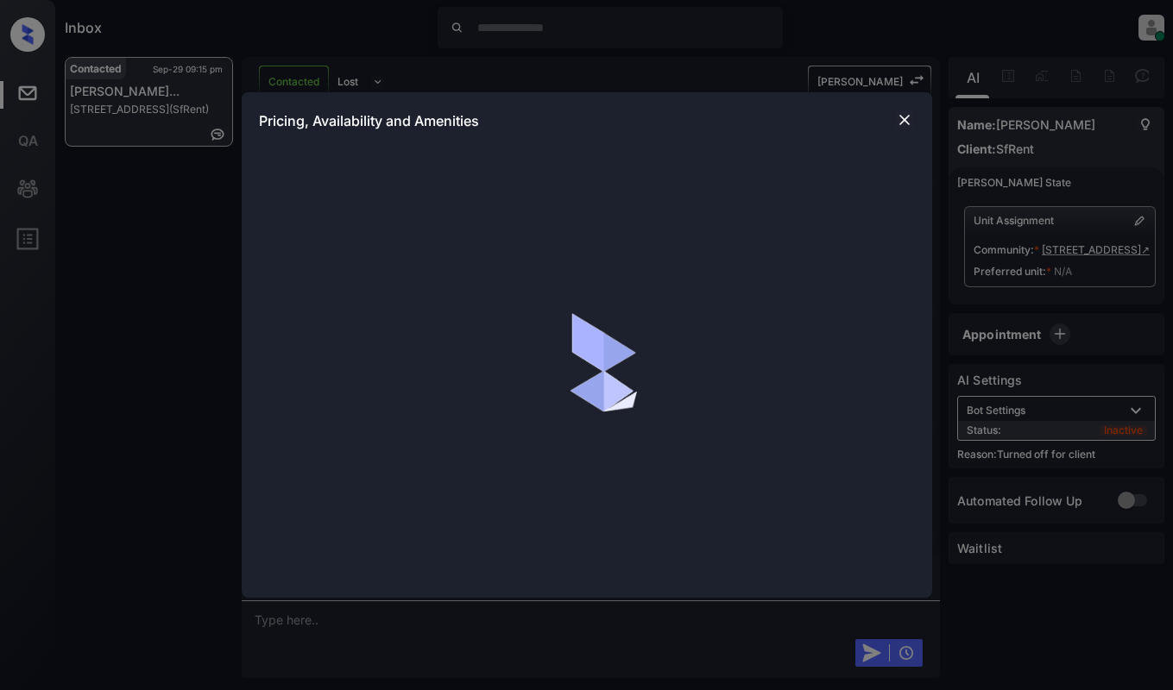
scroll to position [2394, 0]
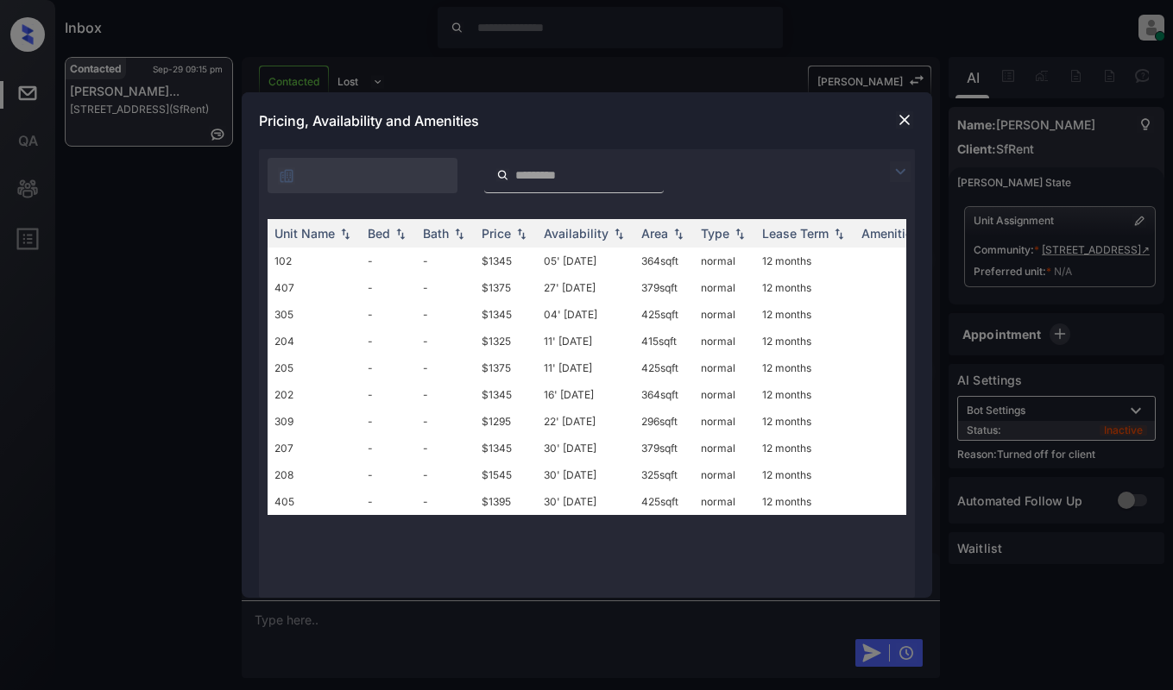
click at [895, 166] on img at bounding box center [900, 171] width 21 height 21
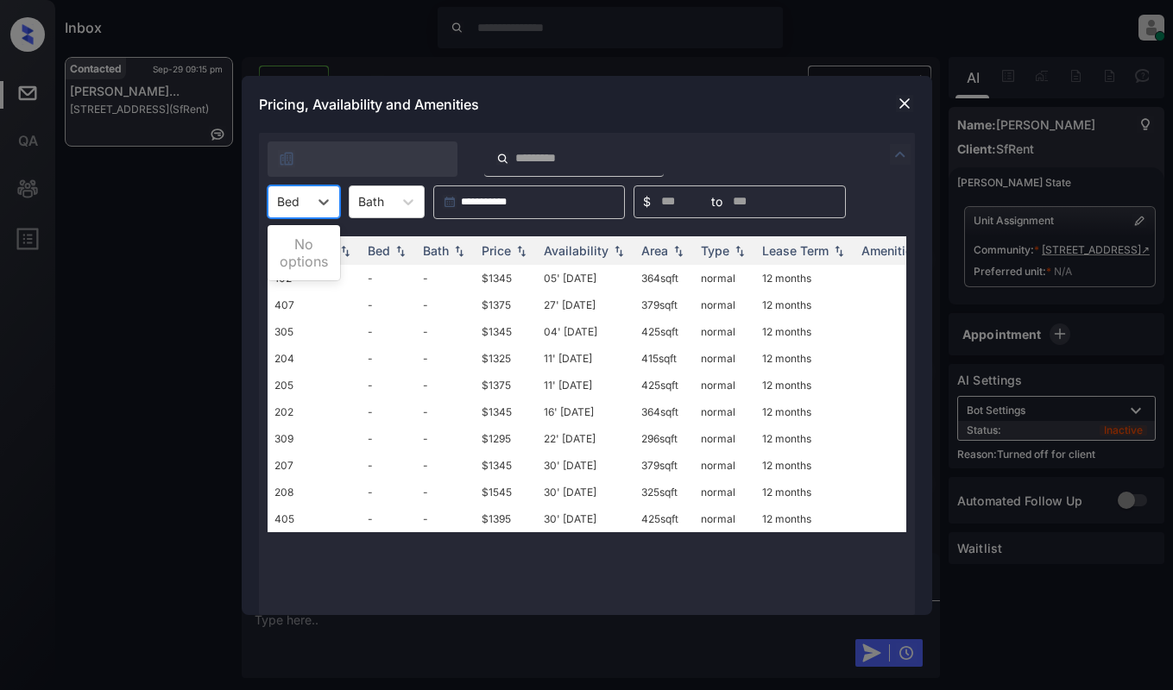
click at [286, 211] on div "Bed" at bounding box center [288, 201] width 40 height 25
click at [628, 157] on input "search" at bounding box center [584, 158] width 142 height 15
click at [470, 301] on td "-" at bounding box center [445, 305] width 59 height 27
click at [482, 267] on td "$1345" at bounding box center [506, 278] width 62 height 27
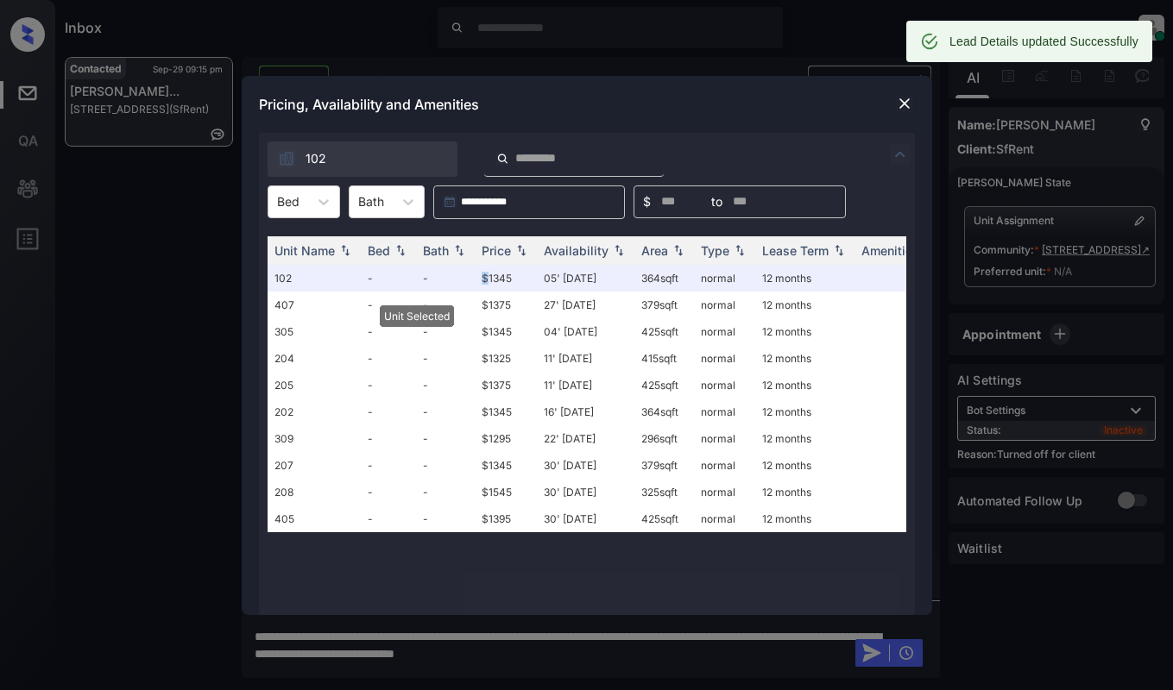
scroll to position [2482, 0]
click at [900, 100] on img at bounding box center [904, 103] width 17 height 17
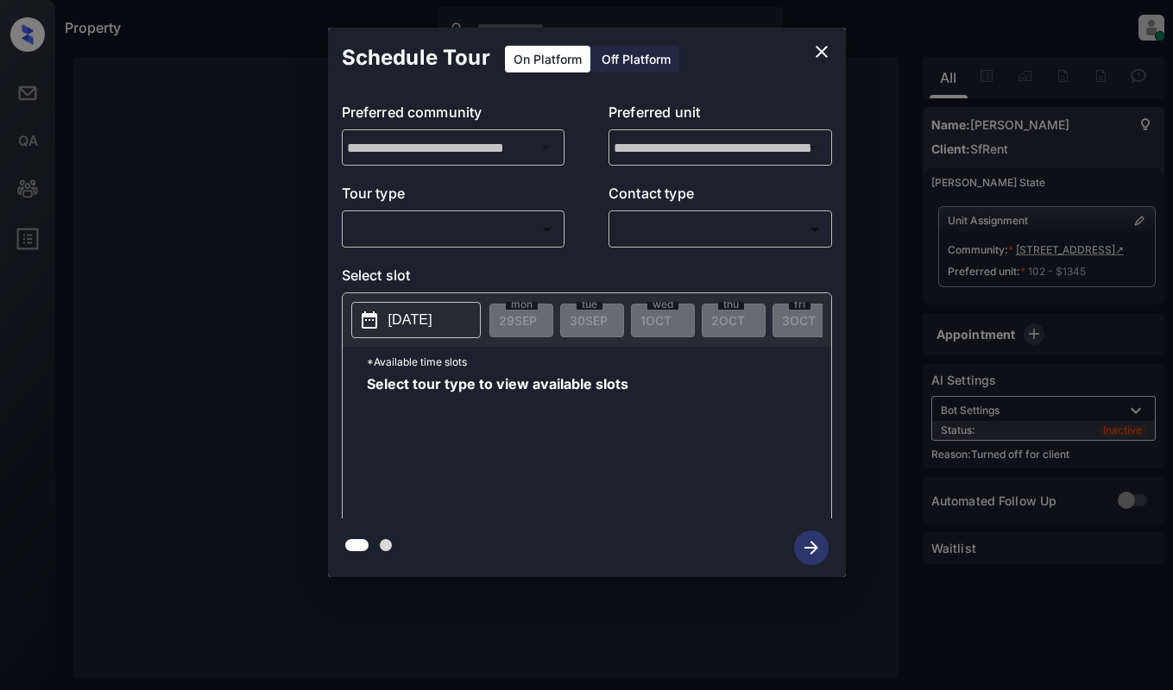
click at [615, 63] on div "Off Platform" at bounding box center [636, 59] width 86 height 27
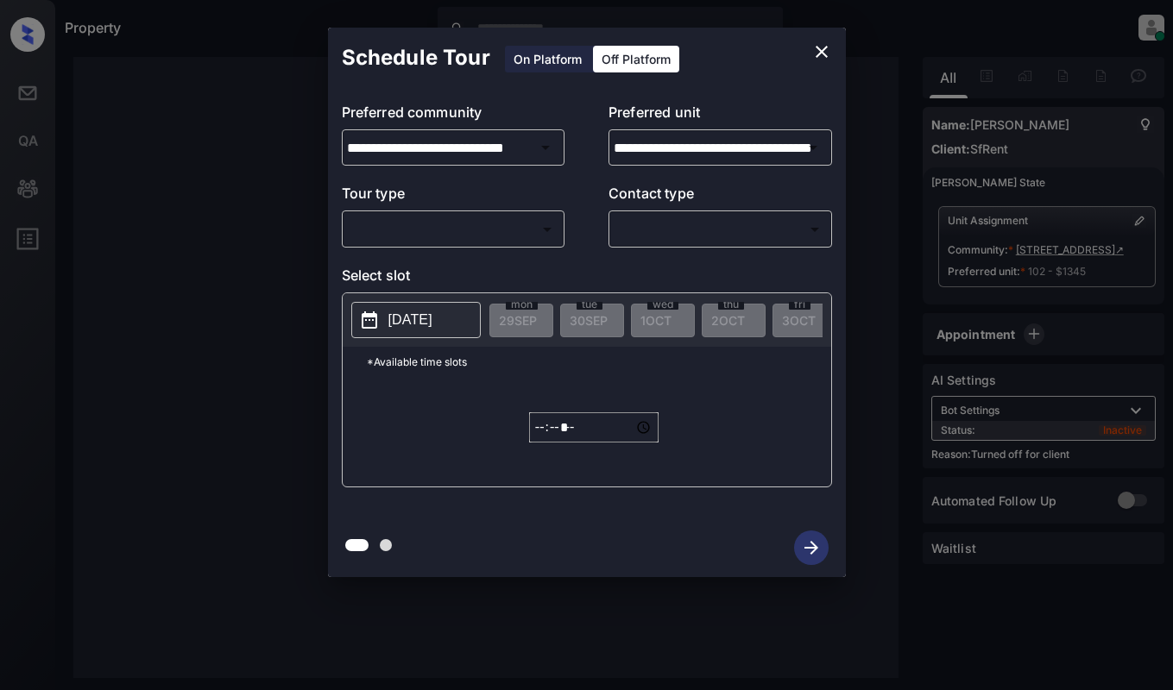
click at [506, 231] on body "**********" at bounding box center [586, 345] width 1173 height 690
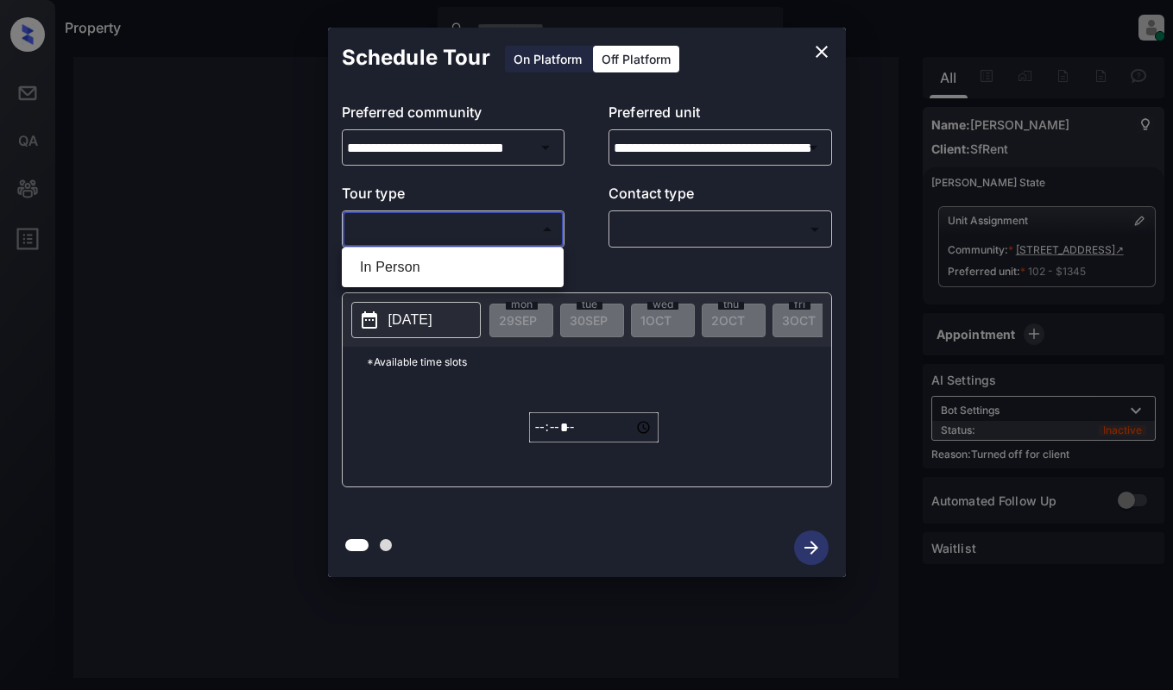
click at [499, 278] on li "In Person" at bounding box center [452, 267] width 213 height 31
type input "********"
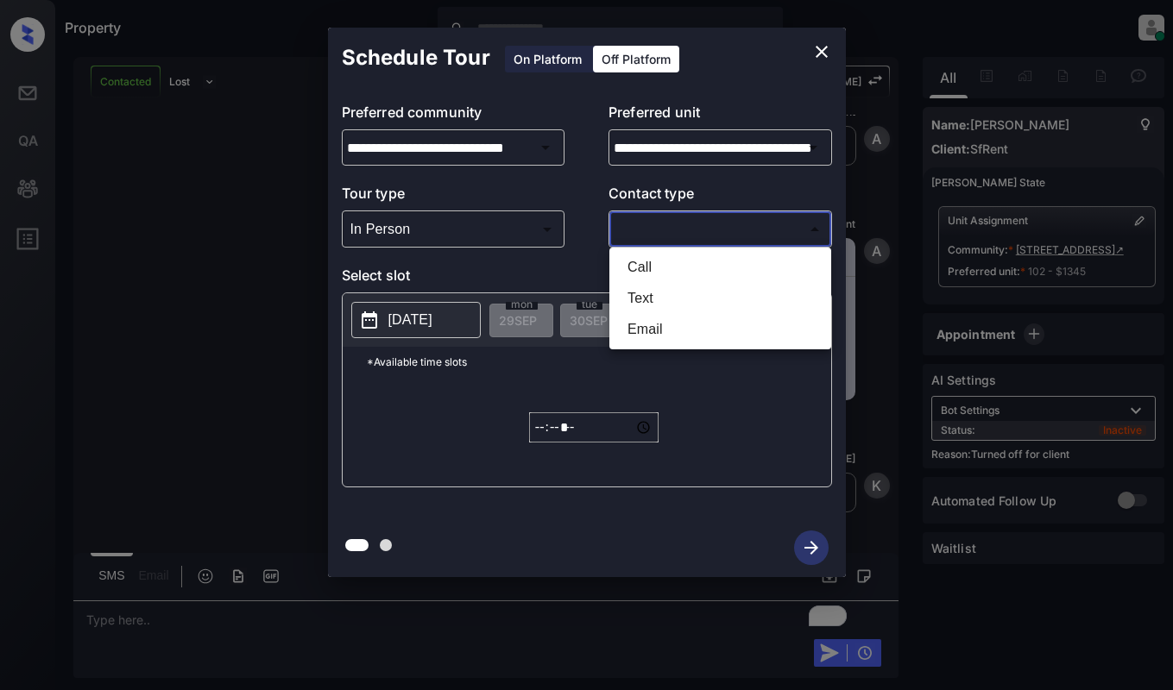
click at [685, 242] on body "Property [PERSON_NAME] Online Set yourself offline Set yourself on break Profil…" at bounding box center [586, 345] width 1173 height 690
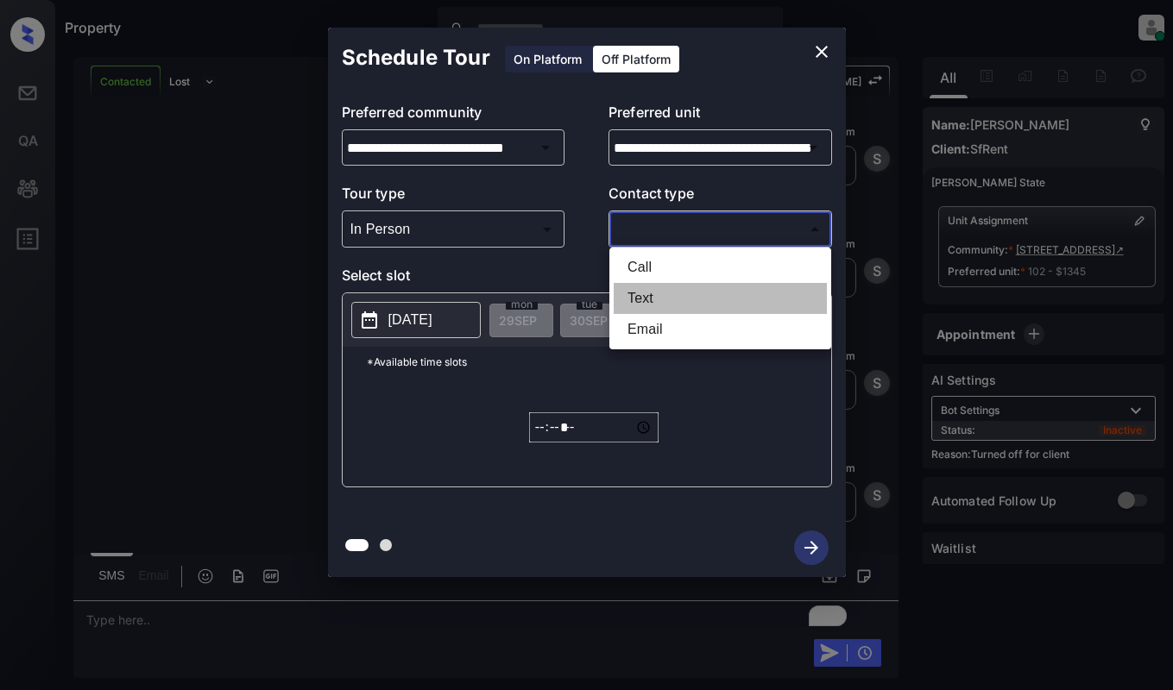
click at [670, 298] on li "Text" at bounding box center [719, 298] width 213 height 31
type input "****"
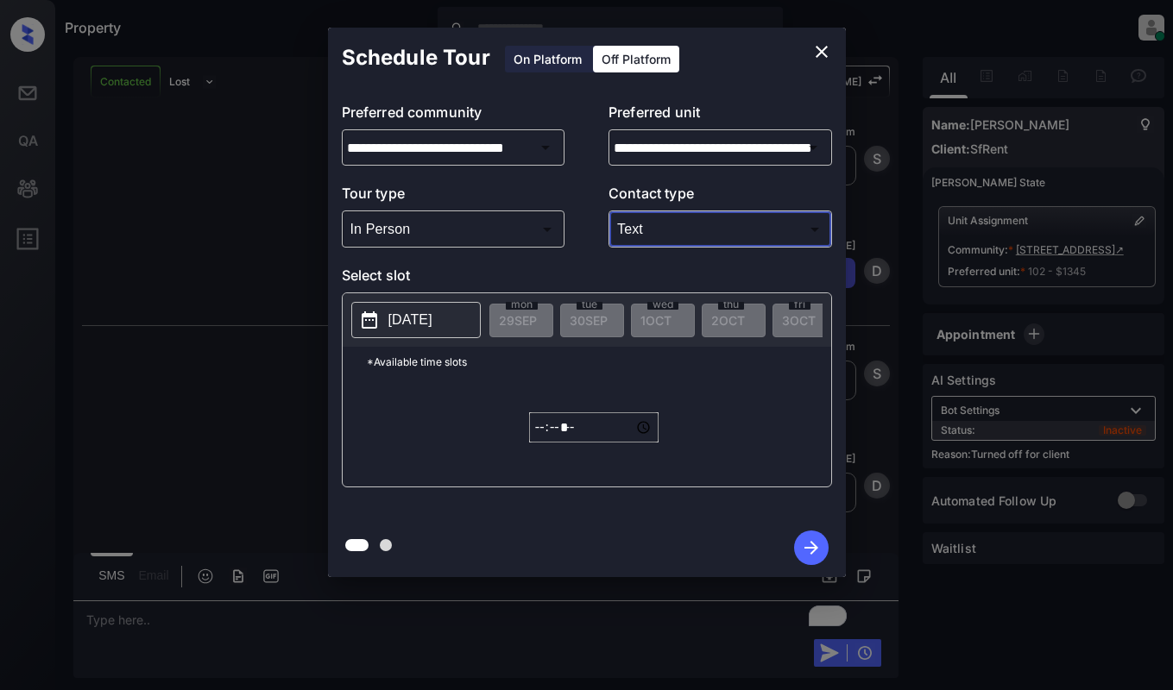
scroll to position [3611, 0]
click at [410, 329] on p "[DATE]" at bounding box center [410, 320] width 44 height 21
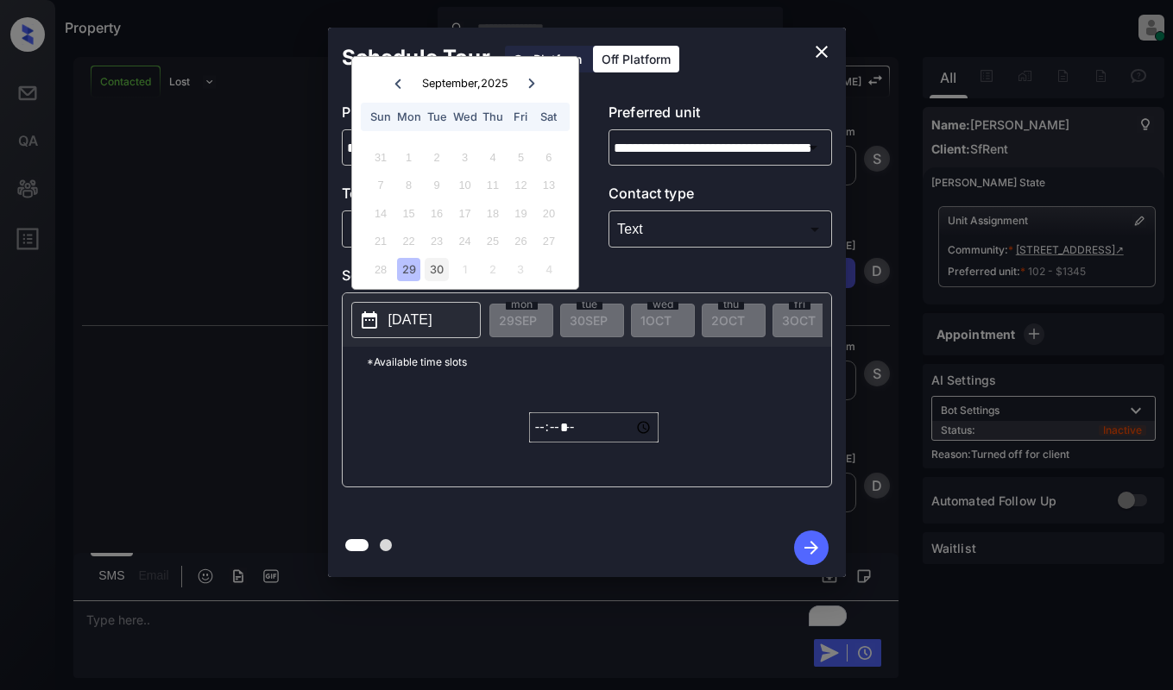
click at [438, 262] on div "30" at bounding box center [436, 269] width 23 height 23
click at [535, 432] on input "*****" at bounding box center [593, 427] width 129 height 30
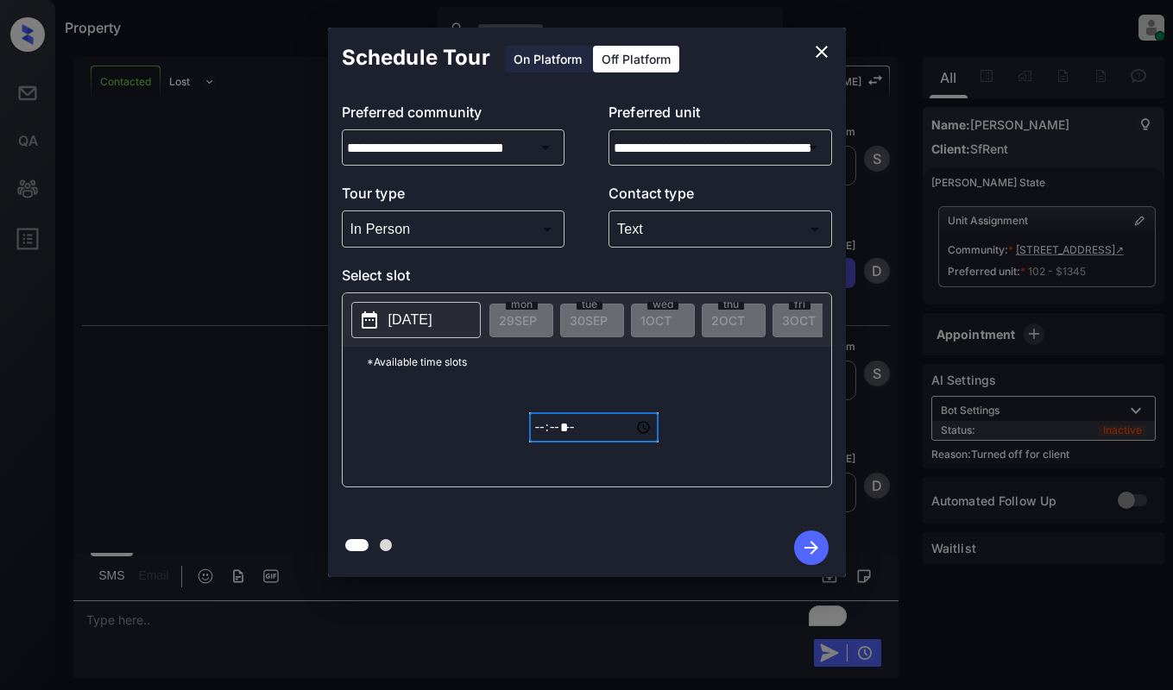
type input "*****"
click at [810, 544] on icon "button" at bounding box center [811, 548] width 35 height 35
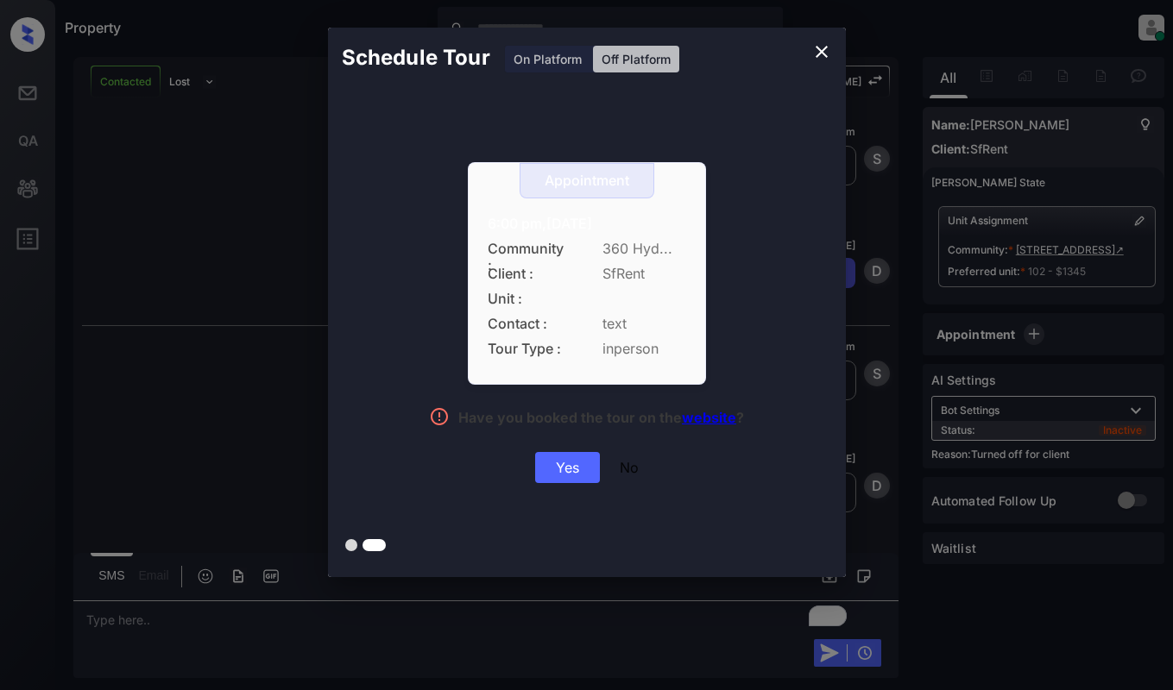
click at [570, 470] on div "Yes" at bounding box center [567, 467] width 65 height 31
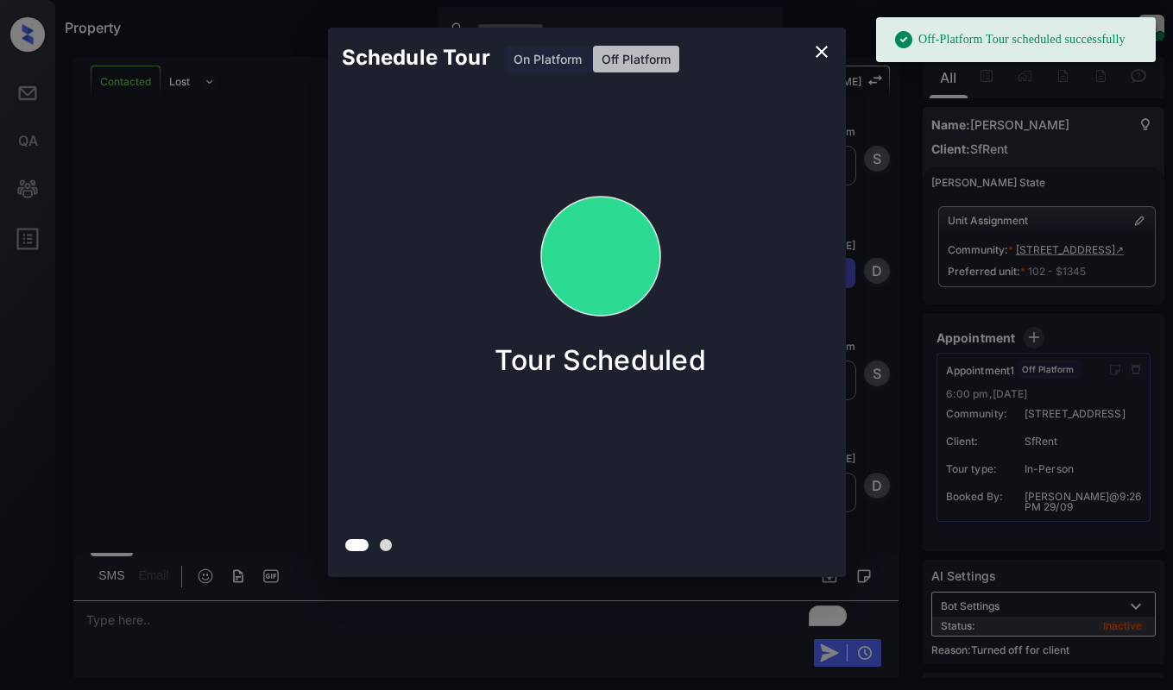
click at [225, 207] on div "Schedule Tour On Platform Off Platform Tour Scheduled" at bounding box center [586, 302] width 1173 height 605
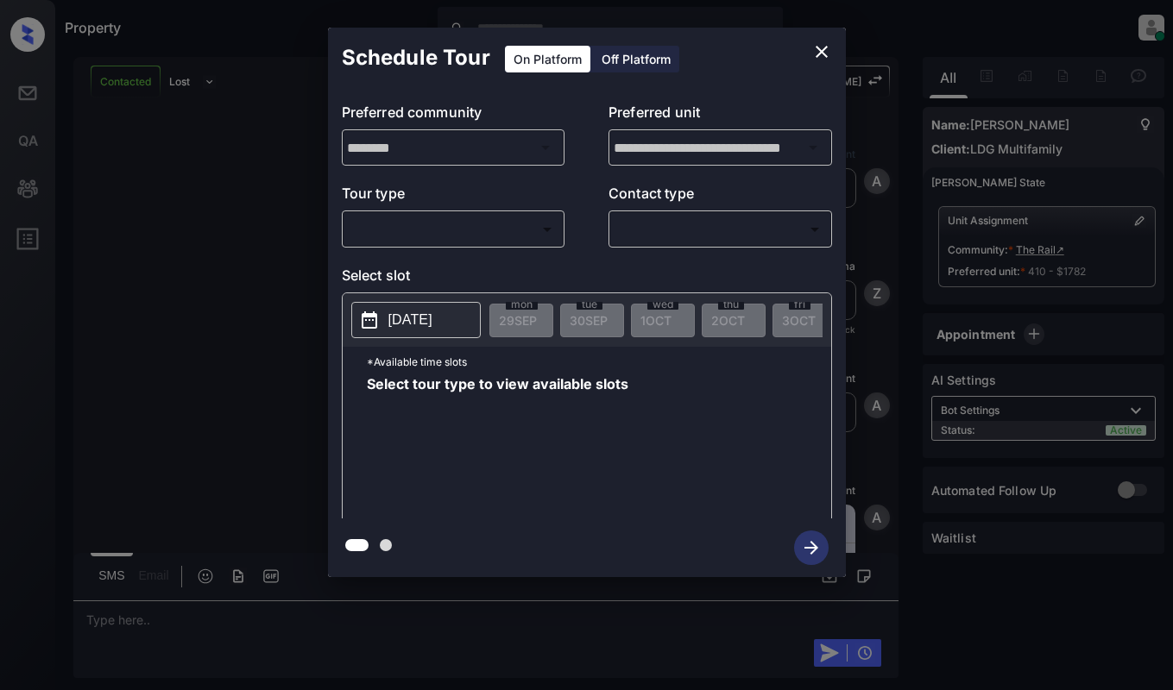
scroll to position [4674, 0]
click at [420, 237] on body "Property Dominic Ceralde Online Set yourself offline Set yourself on break Prof…" at bounding box center [586, 345] width 1173 height 690
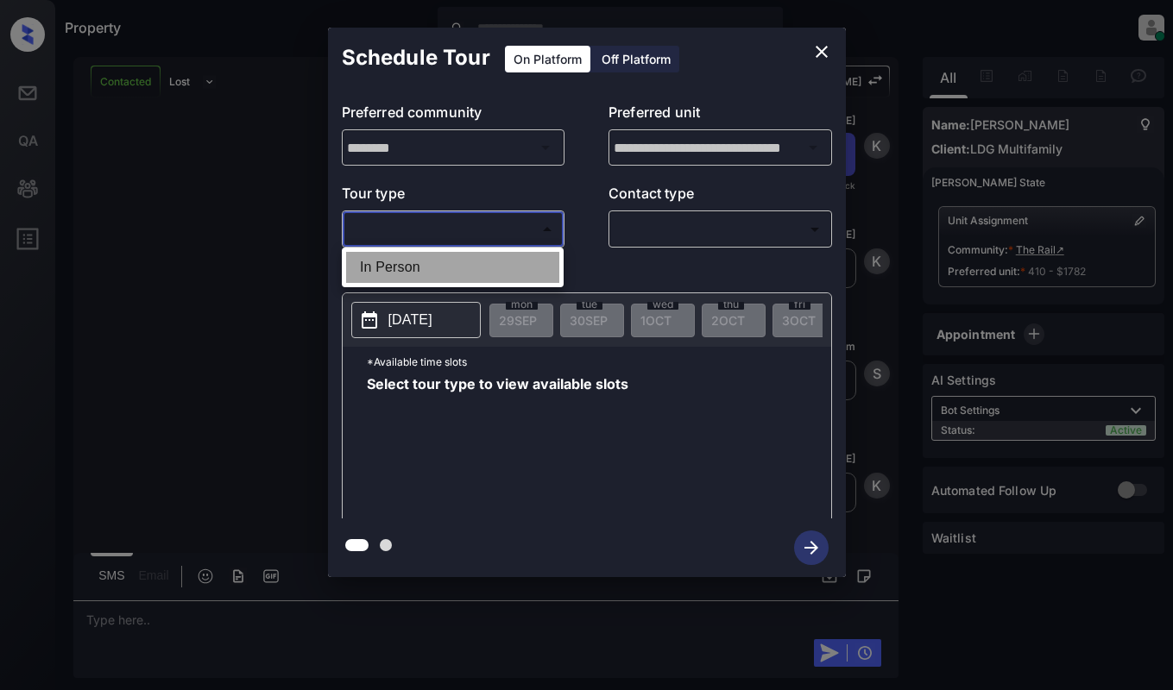
click at [431, 266] on li "In Person" at bounding box center [452, 267] width 213 height 31
type input "********"
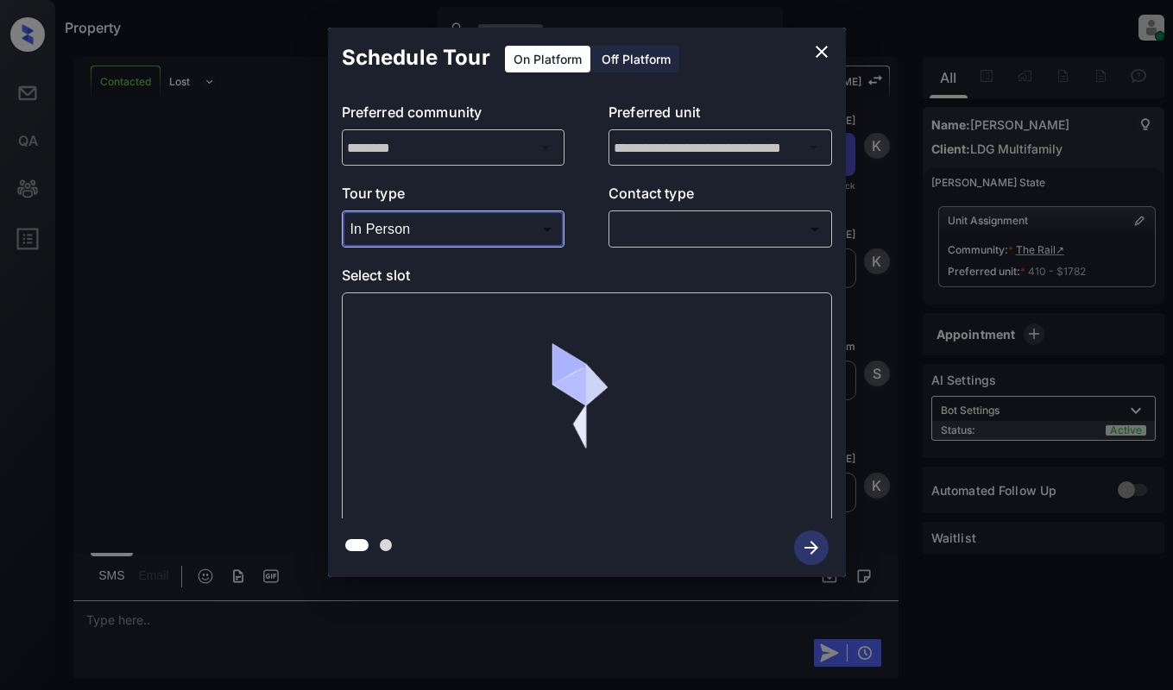
click at [694, 230] on body "Property Dominic Ceralde Online Set yourself offline Set yourself on break Prof…" at bounding box center [586, 345] width 1173 height 690
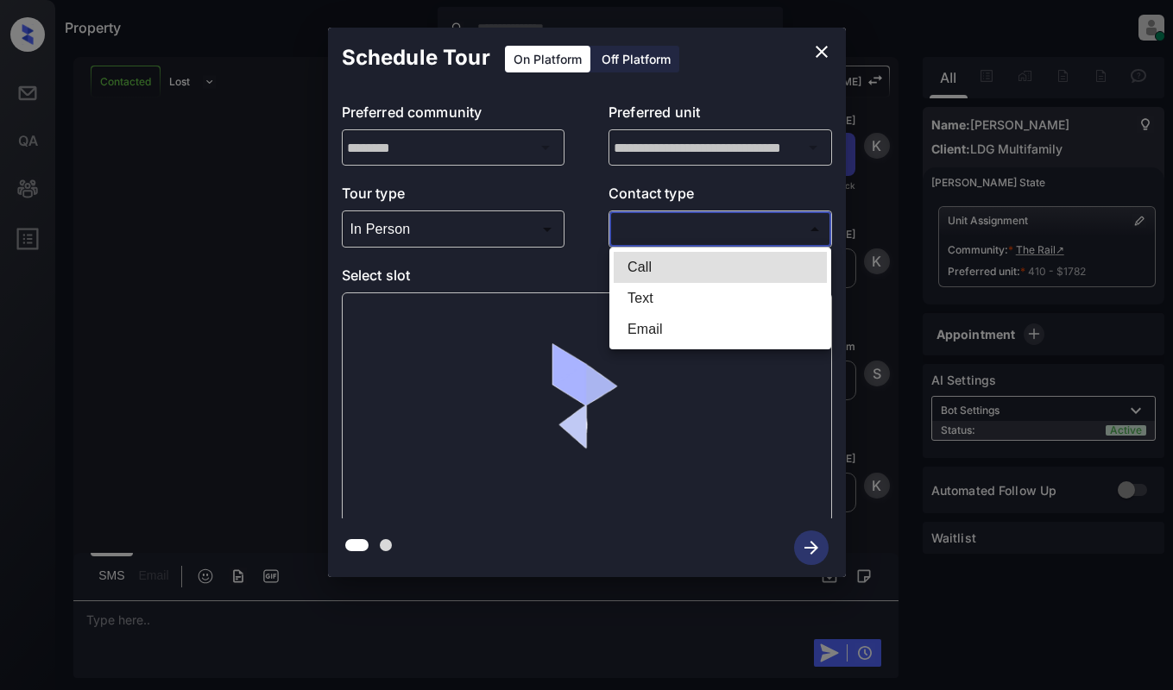
click at [682, 296] on li "Text" at bounding box center [719, 298] width 213 height 31
type input "****"
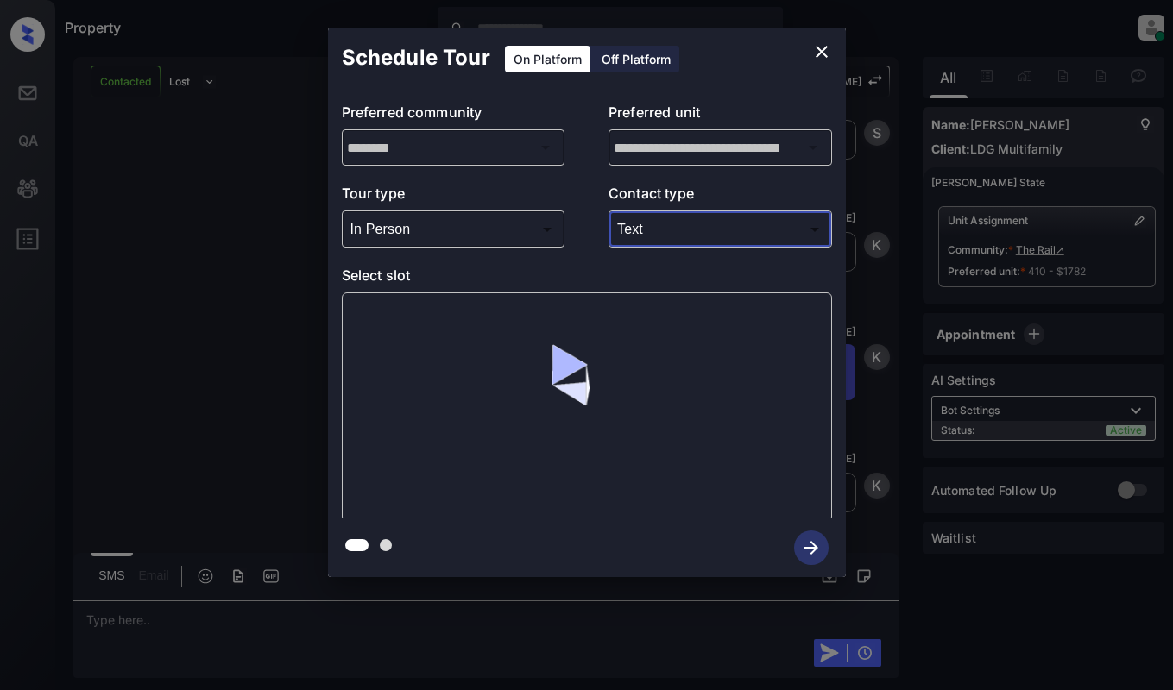
scroll to position [4915, 0]
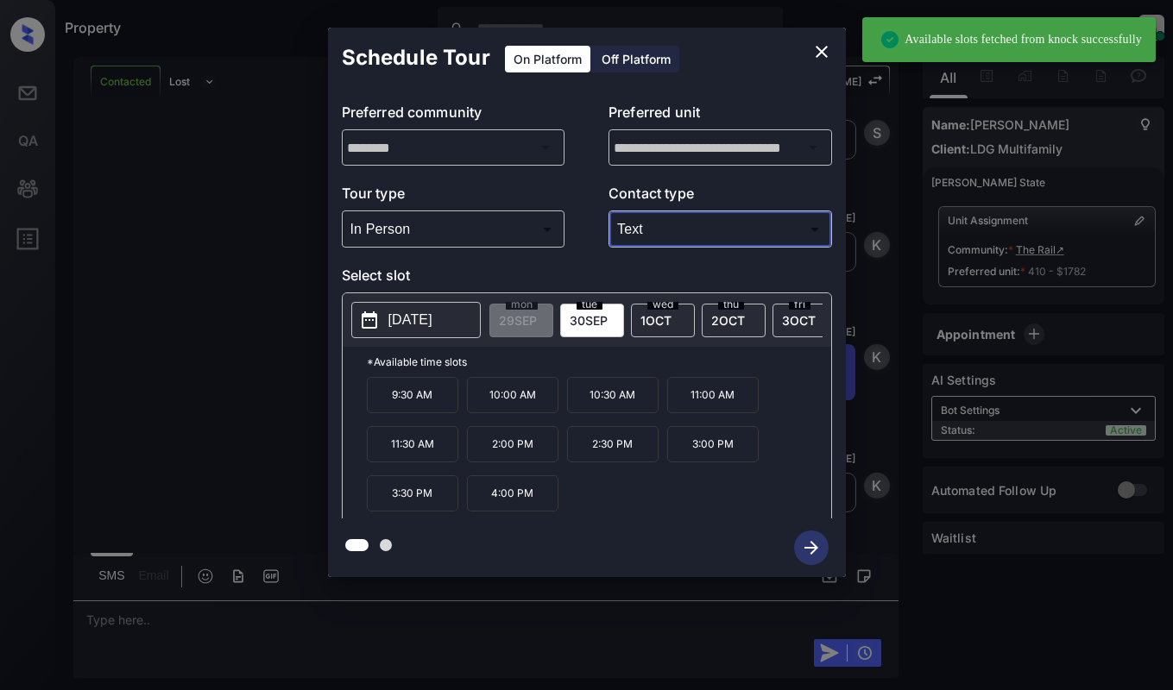
click at [429, 316] on p "2025-09-30" at bounding box center [410, 320] width 44 height 21
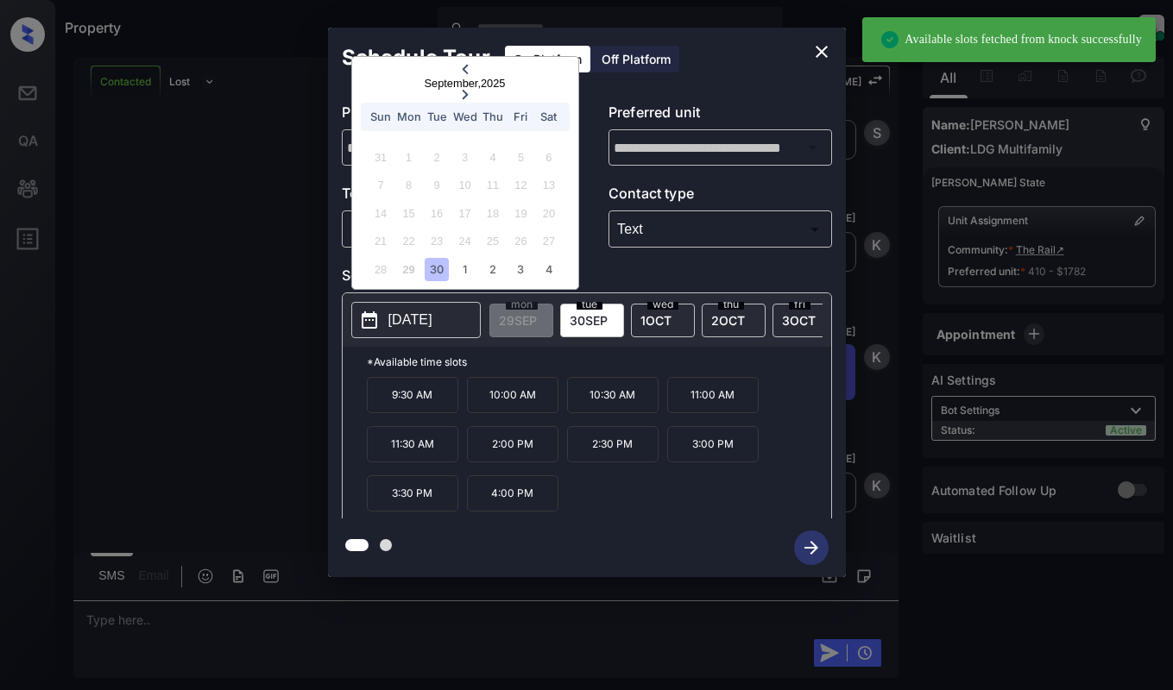
click at [429, 319] on p "2025-09-30" at bounding box center [410, 320] width 44 height 21
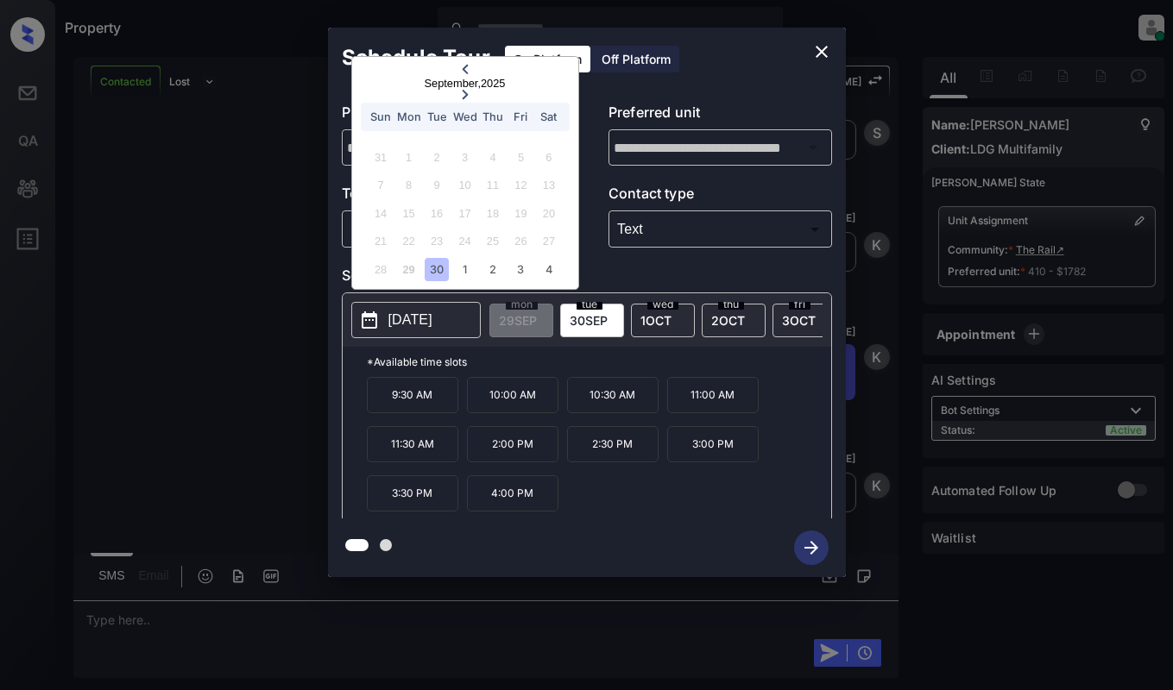
click at [494, 461] on p "2:00 PM" at bounding box center [512, 444] width 91 height 36
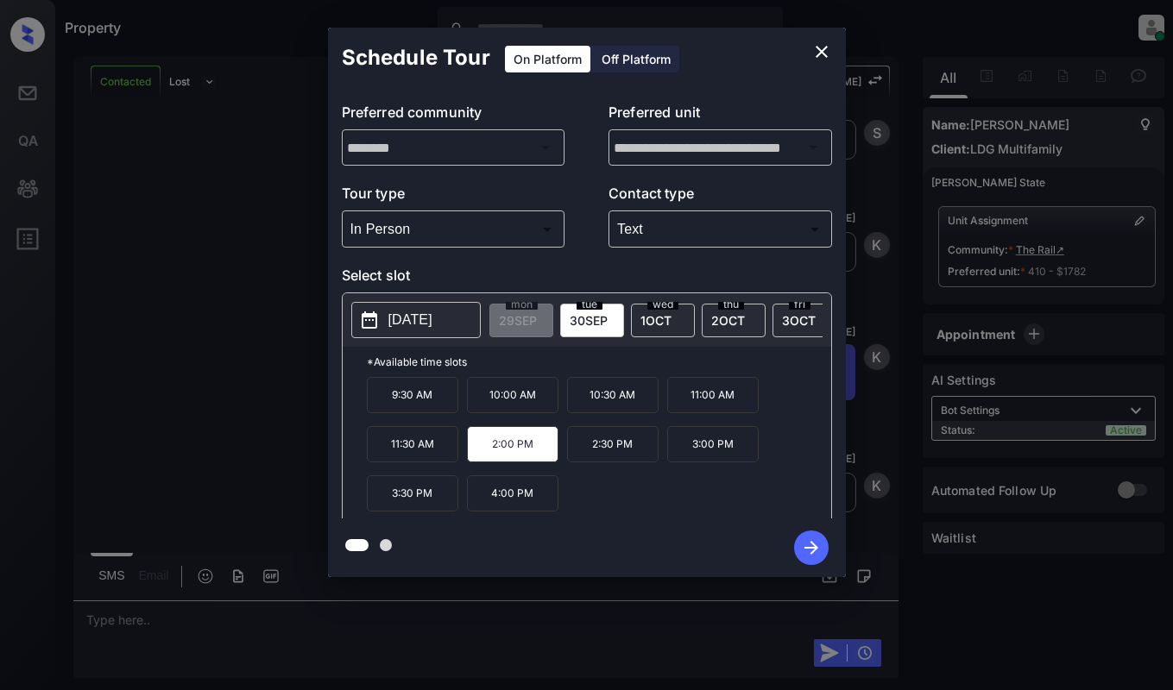
click at [179, 384] on div "**********" at bounding box center [586, 302] width 1173 height 605
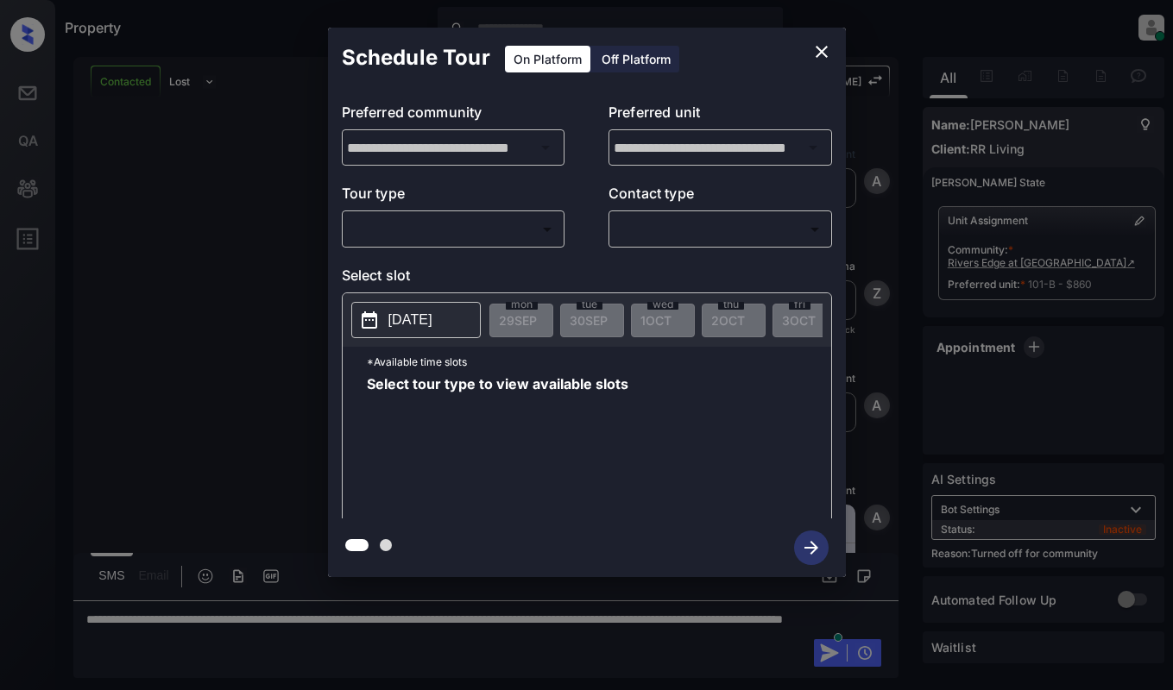
scroll to position [2122, 0]
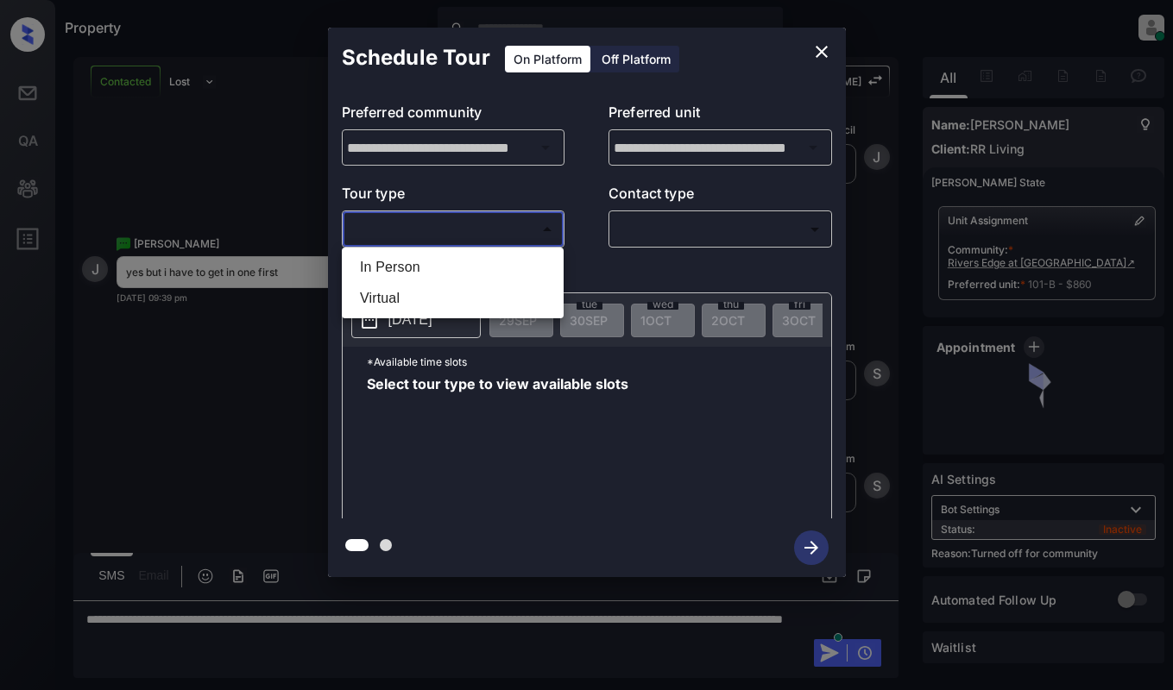
click at [477, 223] on body "Property Dominic Ceralde Online Set yourself offline Set yourself on break Prof…" at bounding box center [586, 345] width 1173 height 690
click at [462, 268] on li "In Person" at bounding box center [452, 267] width 213 height 31
type input "********"
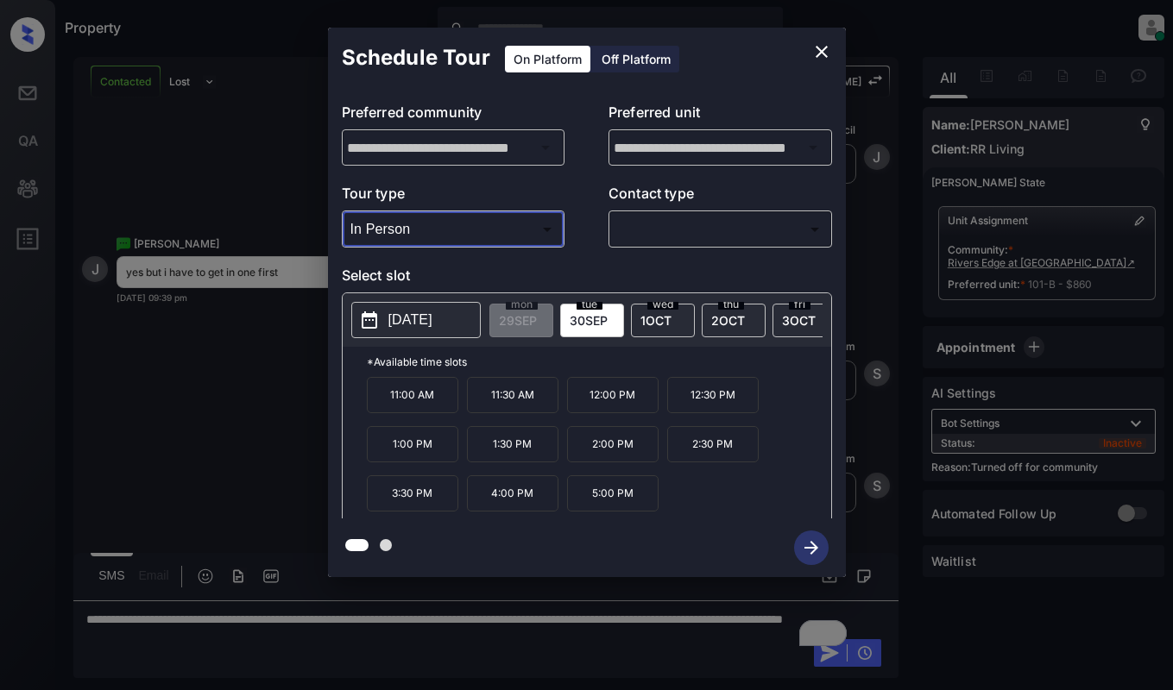
click at [435, 338] on div "[DATE]" at bounding box center [415, 320] width 129 height 36
click at [429, 321] on p "[DATE]" at bounding box center [410, 320] width 44 height 21
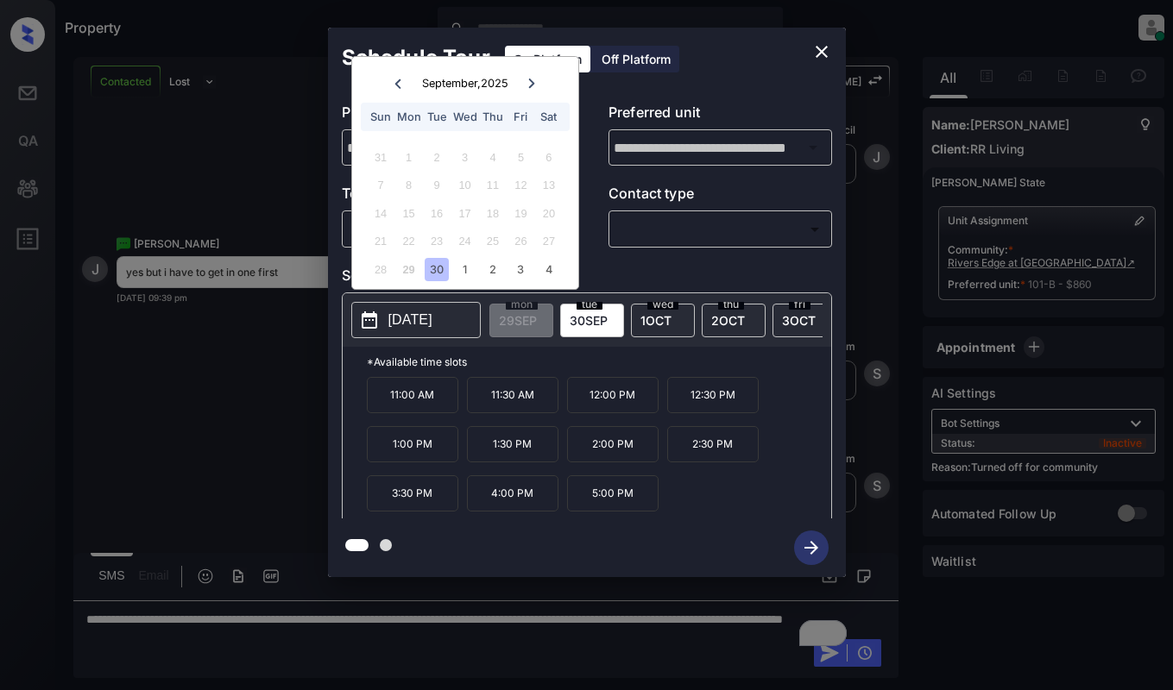
click at [531, 85] on icon at bounding box center [531, 84] width 10 height 10
click at [813, 56] on icon "close" at bounding box center [821, 51] width 21 height 21
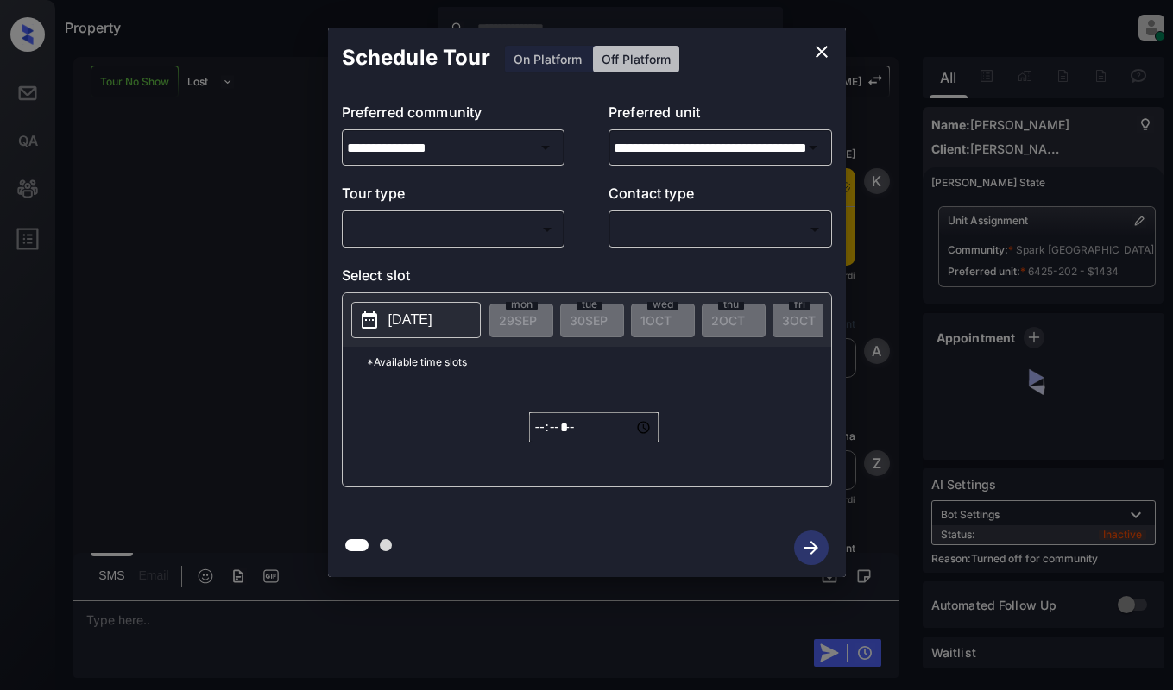
scroll to position [5274, 0]
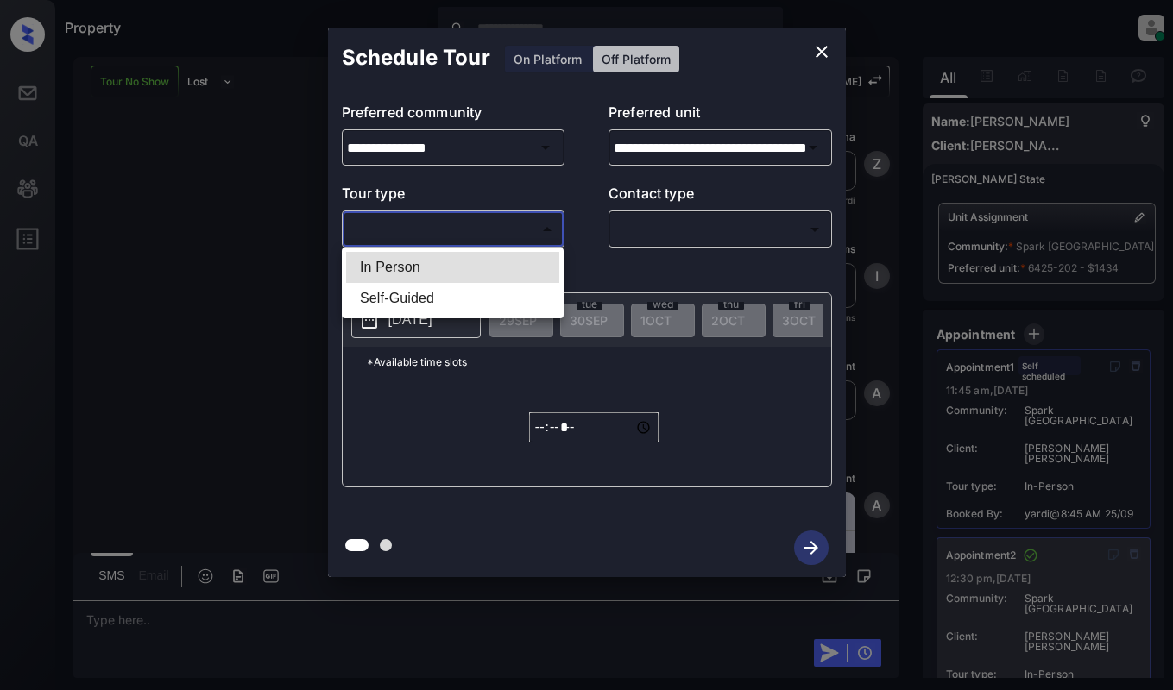
click at [526, 240] on body "Property Dominic Ceralde Online Set yourself offline Set yourself on break Prof…" at bounding box center [586, 345] width 1173 height 690
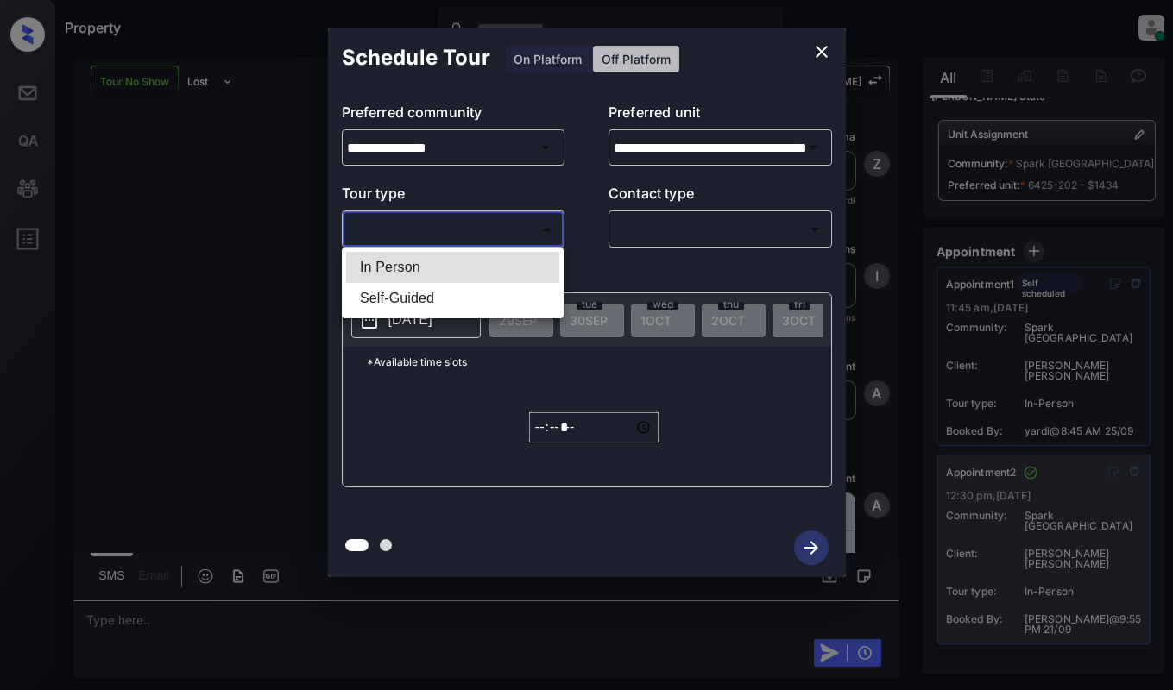
click at [813, 50] on div at bounding box center [586, 345] width 1173 height 690
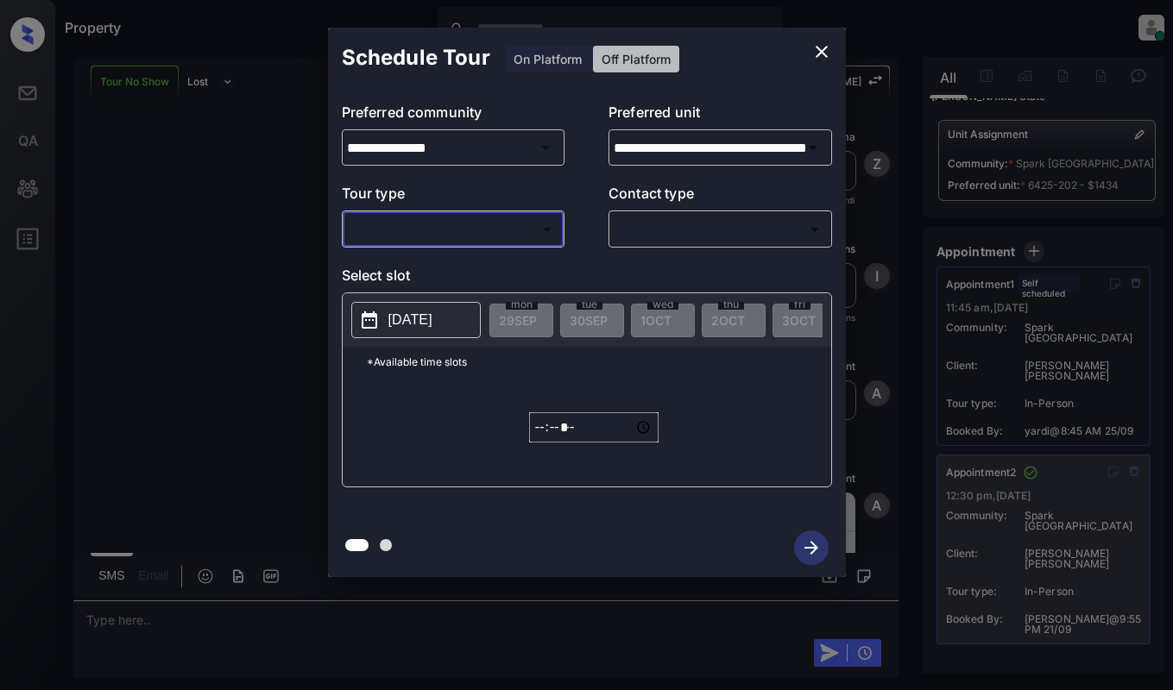
click at [816, 53] on icon "close" at bounding box center [821, 51] width 21 height 21
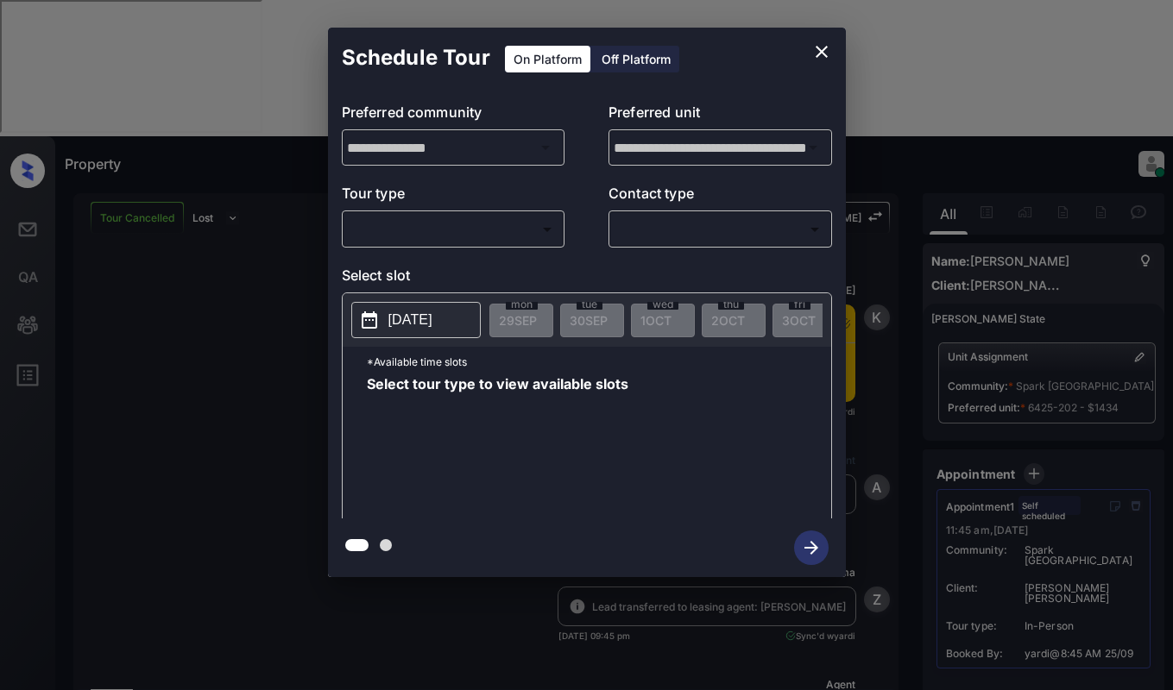
scroll to position [6853, 0]
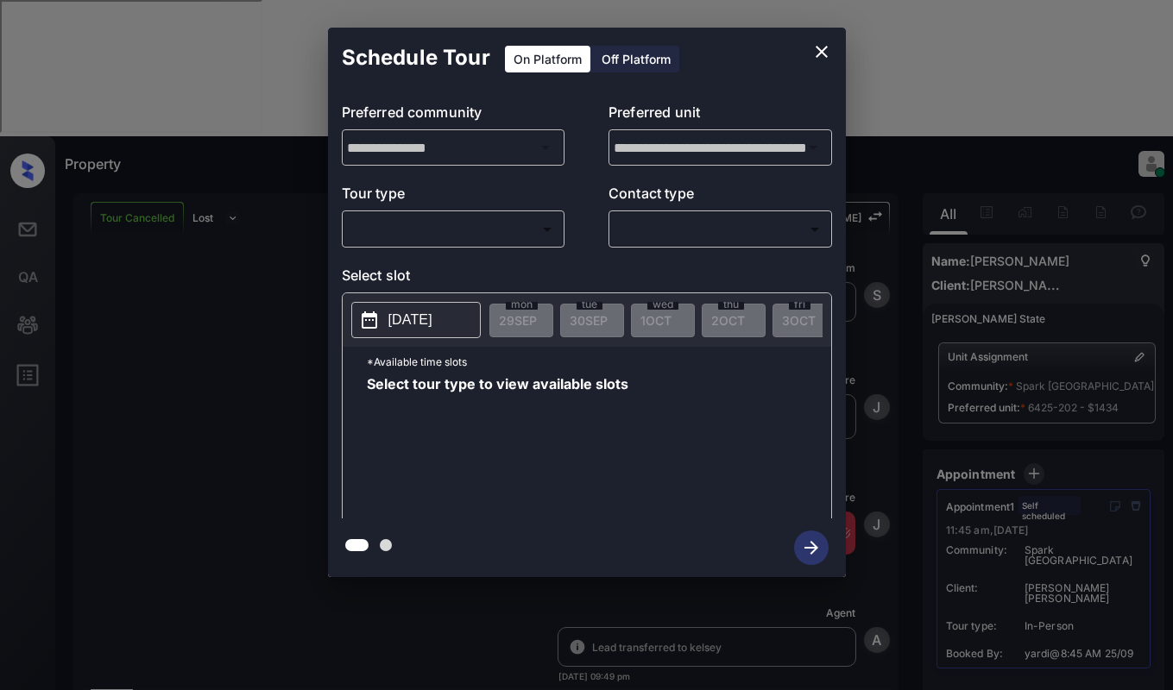
click at [410, 224] on body "Property [PERSON_NAME] Online Set yourself offline Set yourself on break Profil…" at bounding box center [586, 345] width 1173 height 690
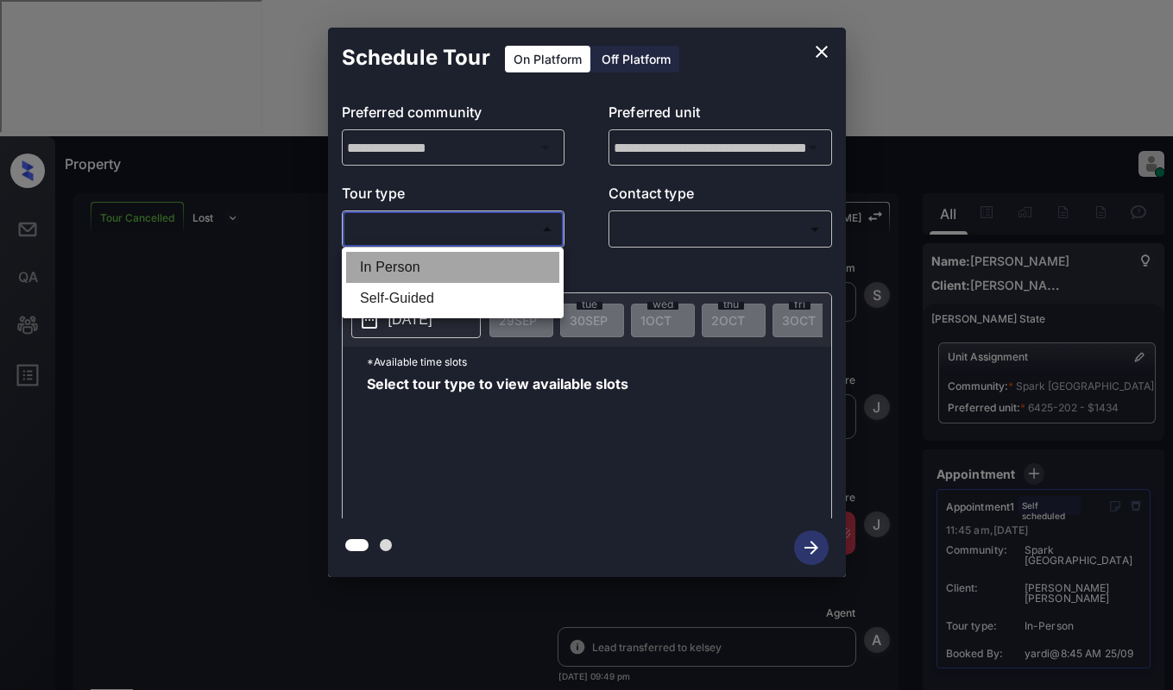
click at [428, 274] on li "In Person" at bounding box center [452, 267] width 213 height 31
type input "********"
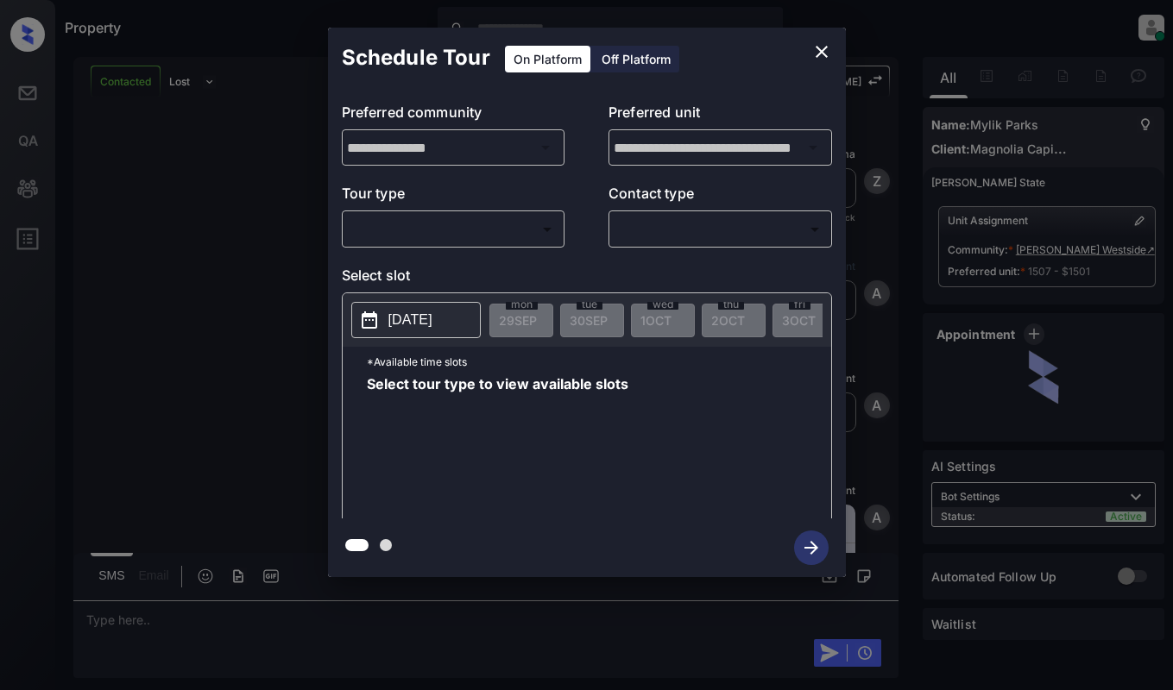
scroll to position [1251, 0]
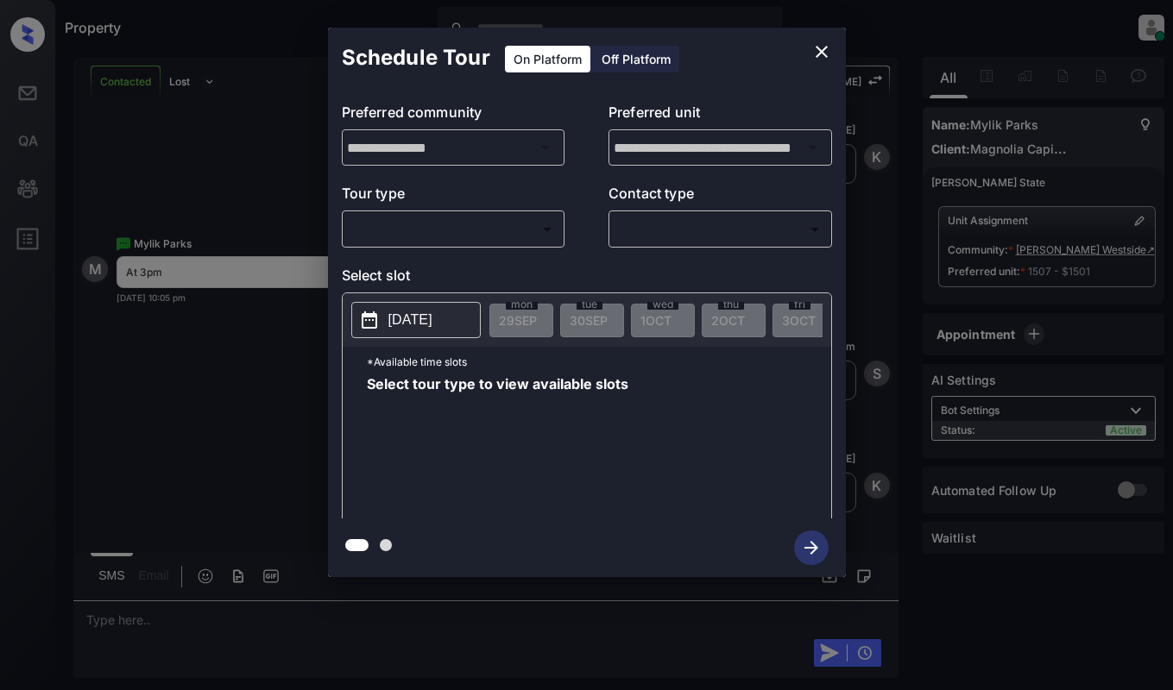
click at [513, 234] on body "Property [PERSON_NAME] Online Set yourself offline Set yourself on break Profil…" at bounding box center [586, 345] width 1173 height 690
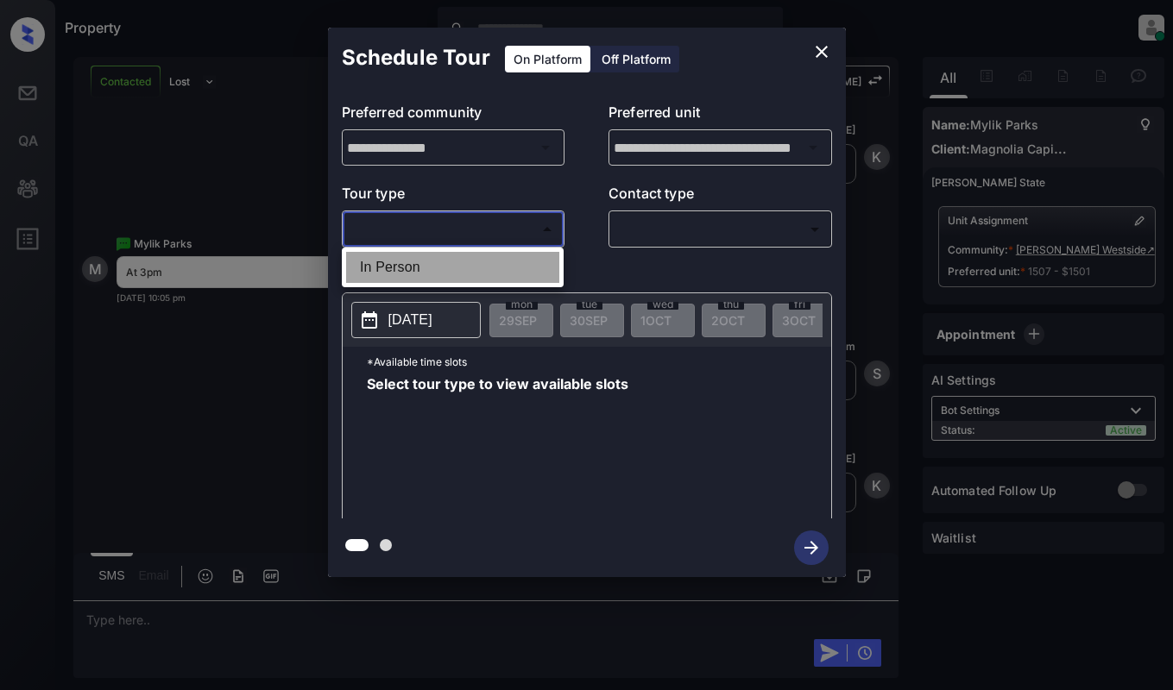
click at [510, 259] on li "In Person" at bounding box center [452, 267] width 213 height 31
type input "********"
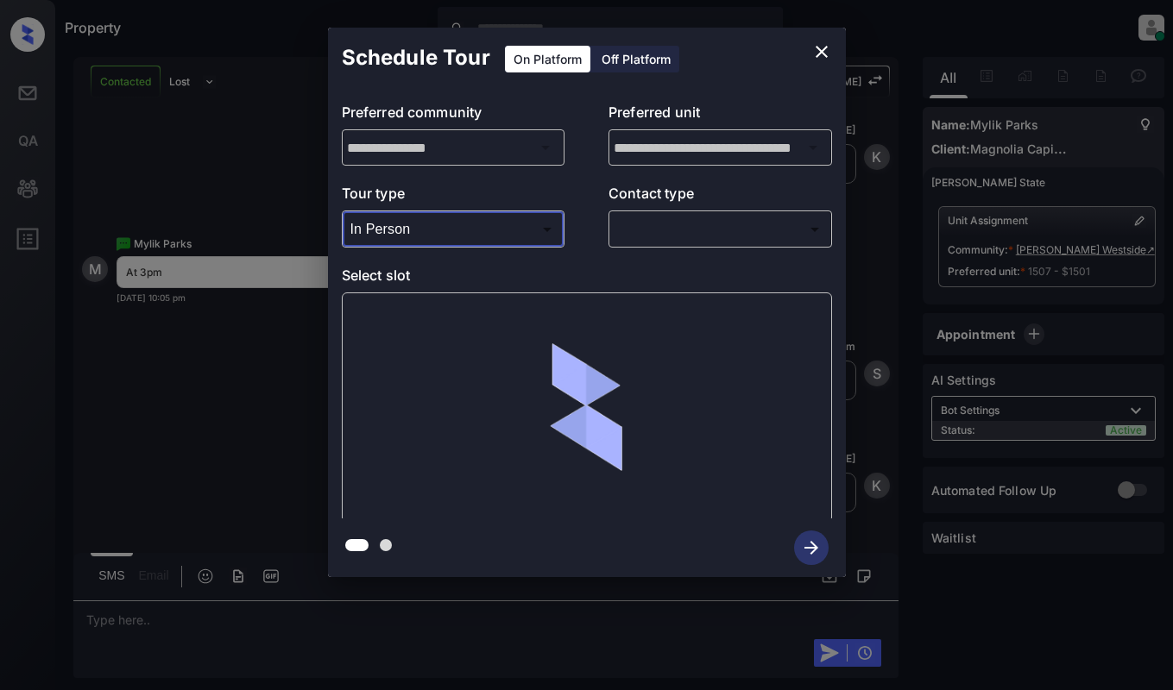
click at [721, 230] on body "Property [PERSON_NAME] Online Set yourself offline Set yourself on break Profil…" at bounding box center [586, 345] width 1173 height 690
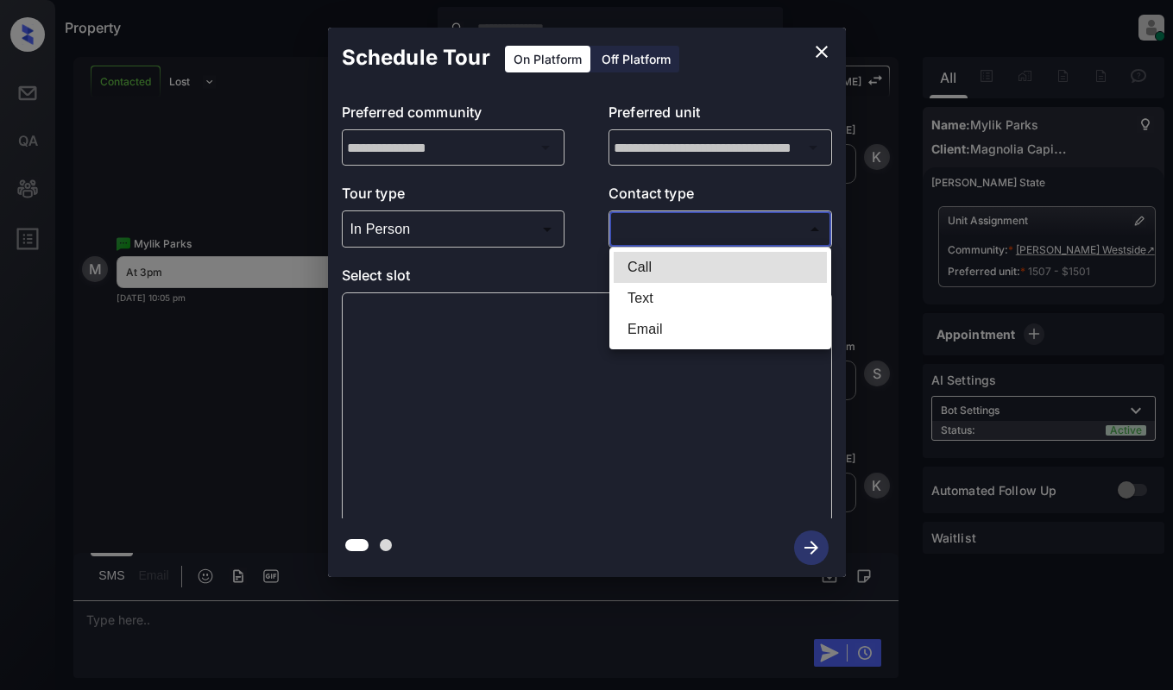
click at [707, 297] on li "Text" at bounding box center [719, 298] width 213 height 31
type input "****"
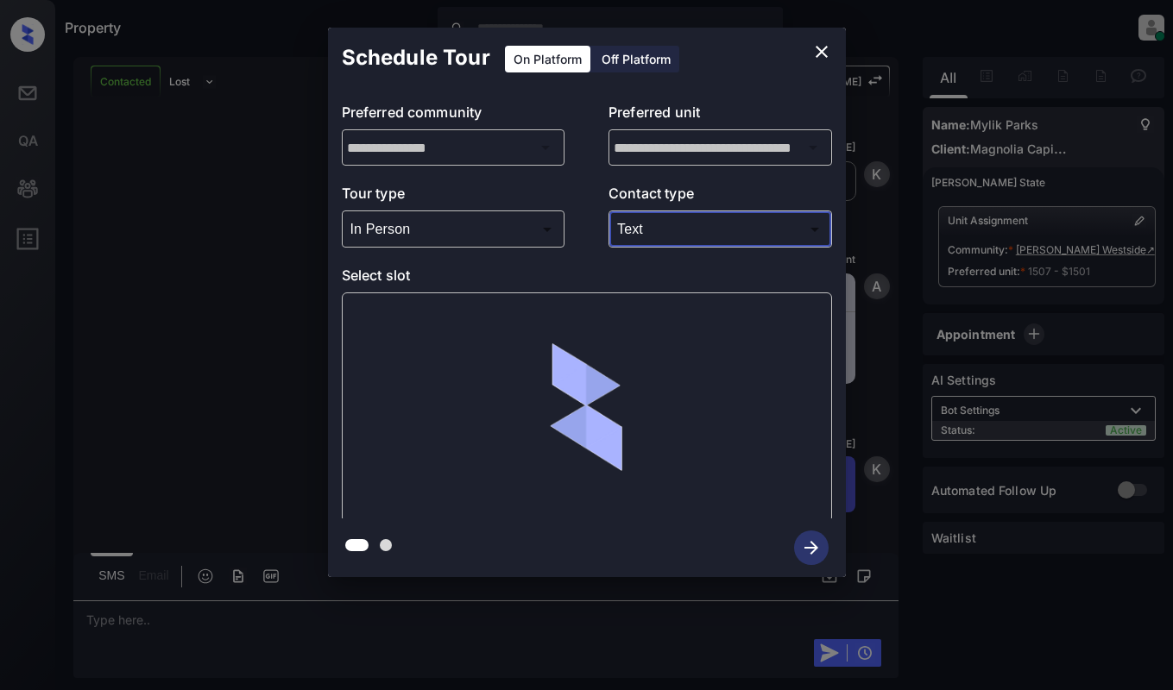
scroll to position [1576, 0]
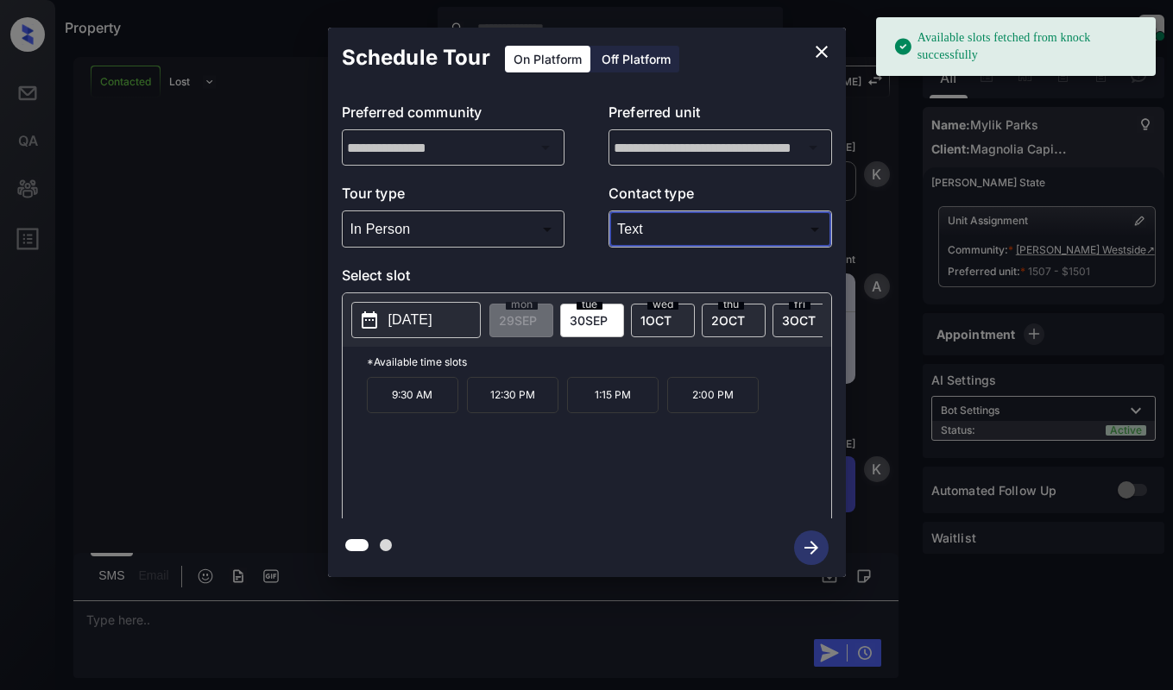
click at [826, 53] on icon "close" at bounding box center [821, 51] width 21 height 21
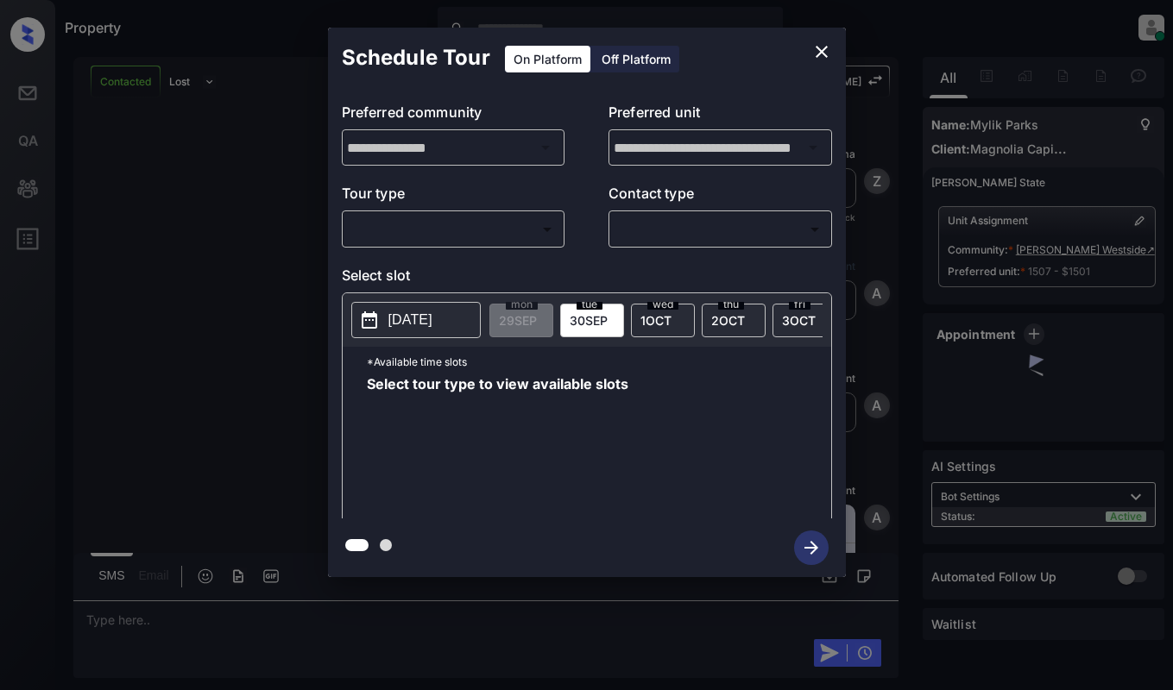
scroll to position [1576, 0]
click at [523, 230] on body "Property [PERSON_NAME] Online Set yourself offline Set yourself on break Profil…" at bounding box center [586, 345] width 1173 height 690
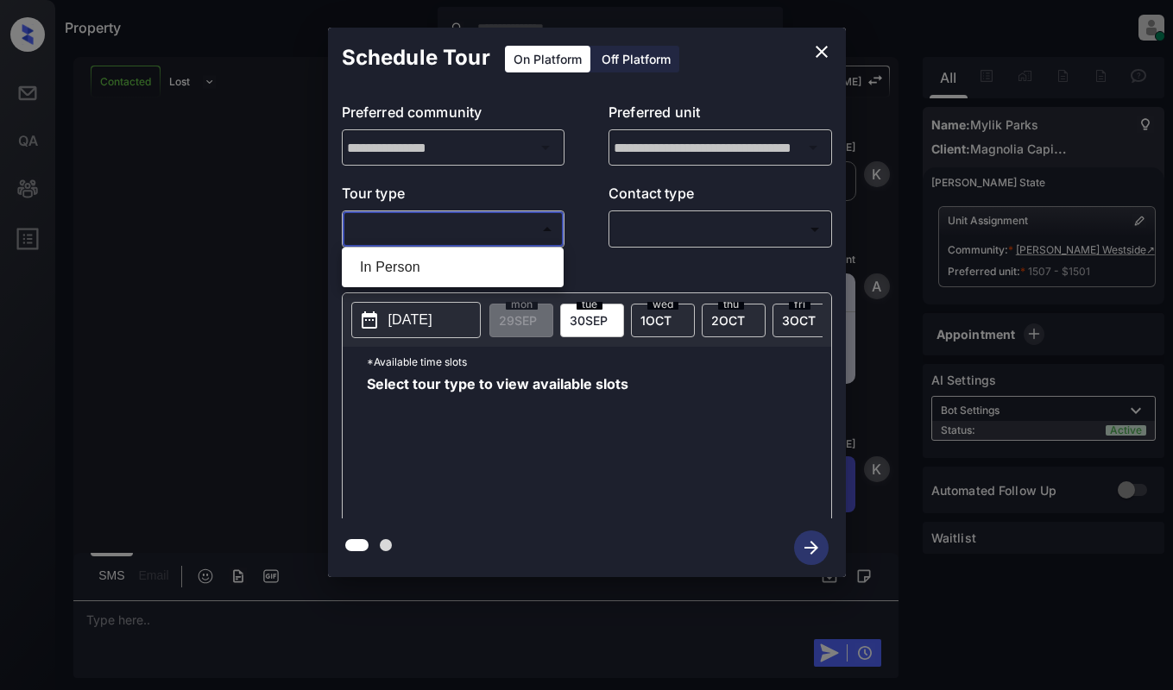
click at [513, 266] on li "In Person" at bounding box center [452, 267] width 213 height 31
type input "********"
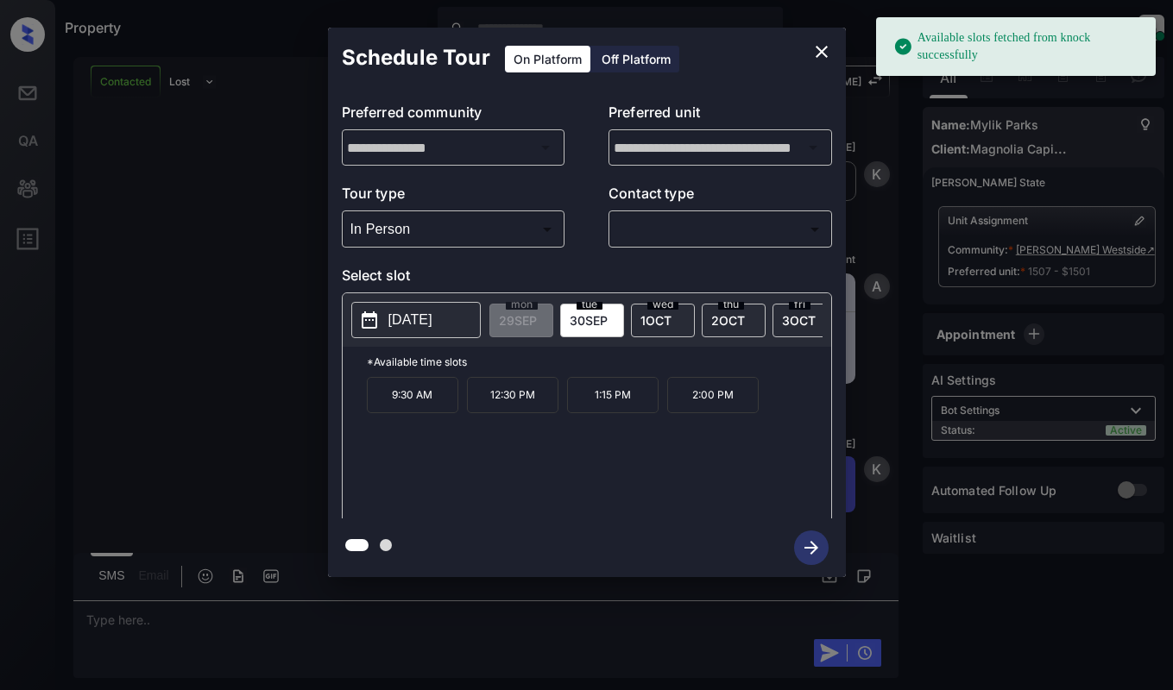
click at [432, 326] on p "[DATE]" at bounding box center [410, 320] width 44 height 21
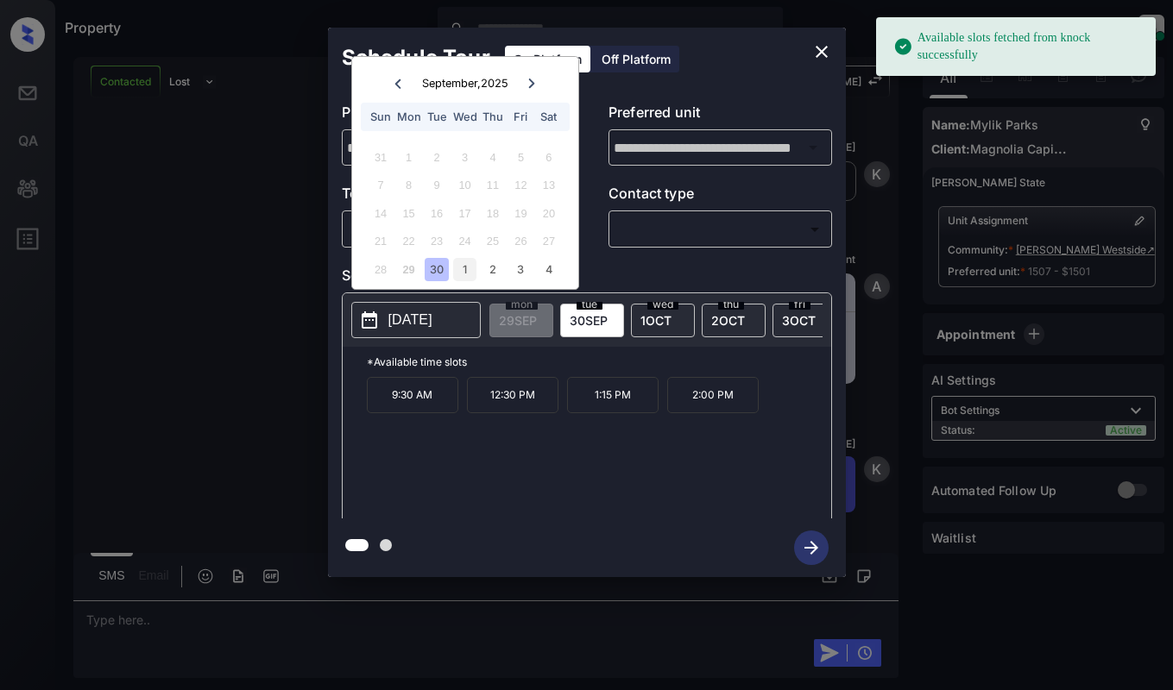
click at [461, 262] on div "1" at bounding box center [464, 269] width 23 height 23
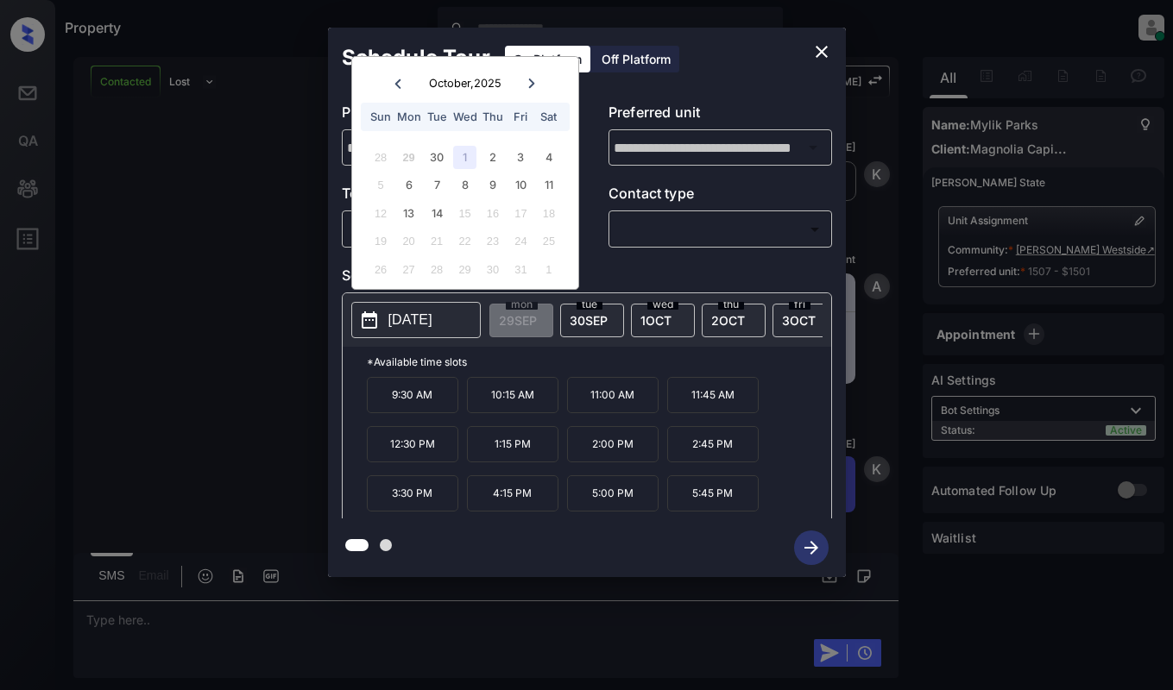
click at [821, 44] on icon "close" at bounding box center [821, 51] width 21 height 21
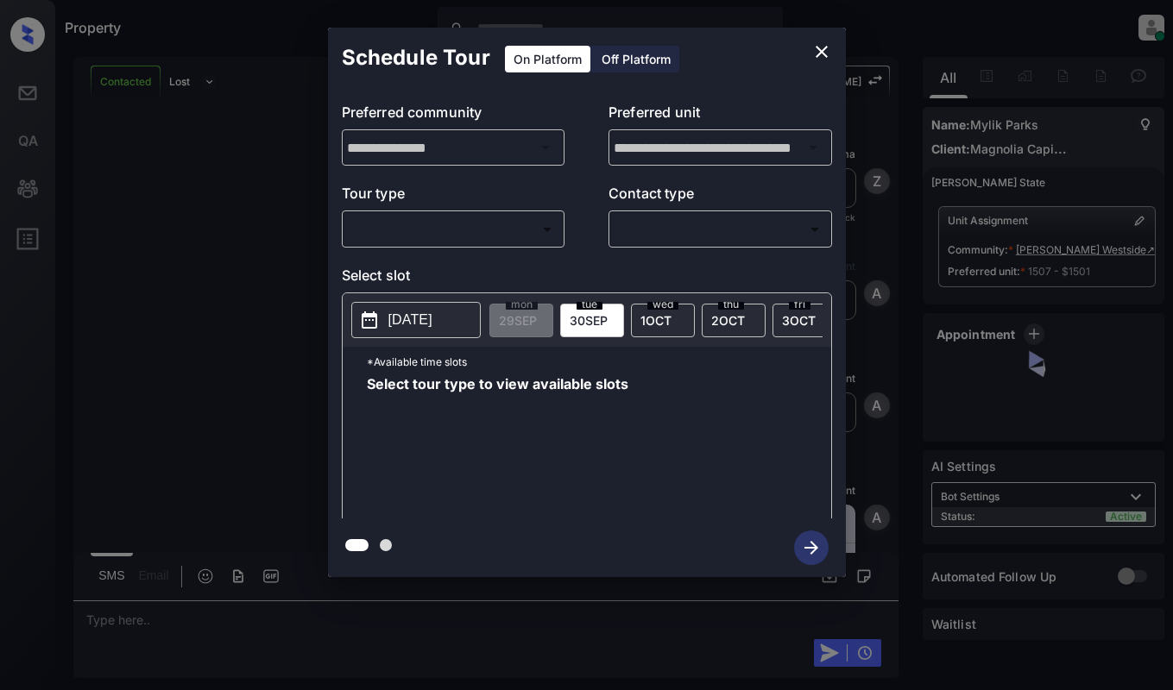
scroll to position [1904, 0]
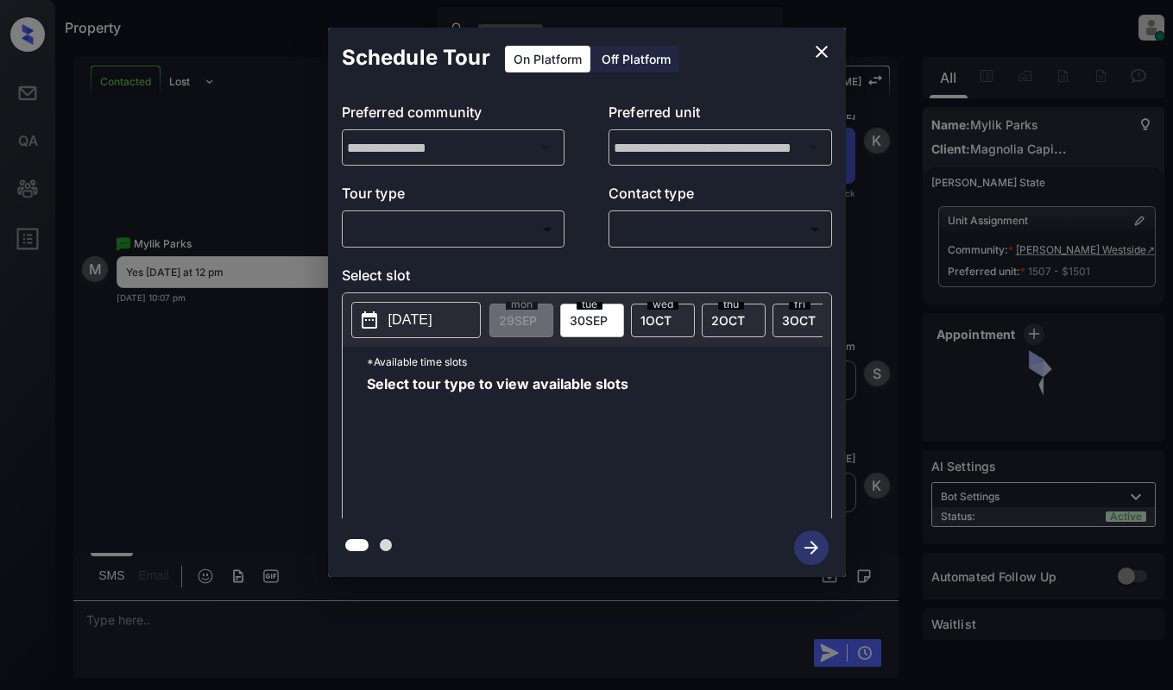
click at [468, 230] on body "Property [PERSON_NAME] Online Set yourself offline Set yourself on break Profil…" at bounding box center [586, 345] width 1173 height 690
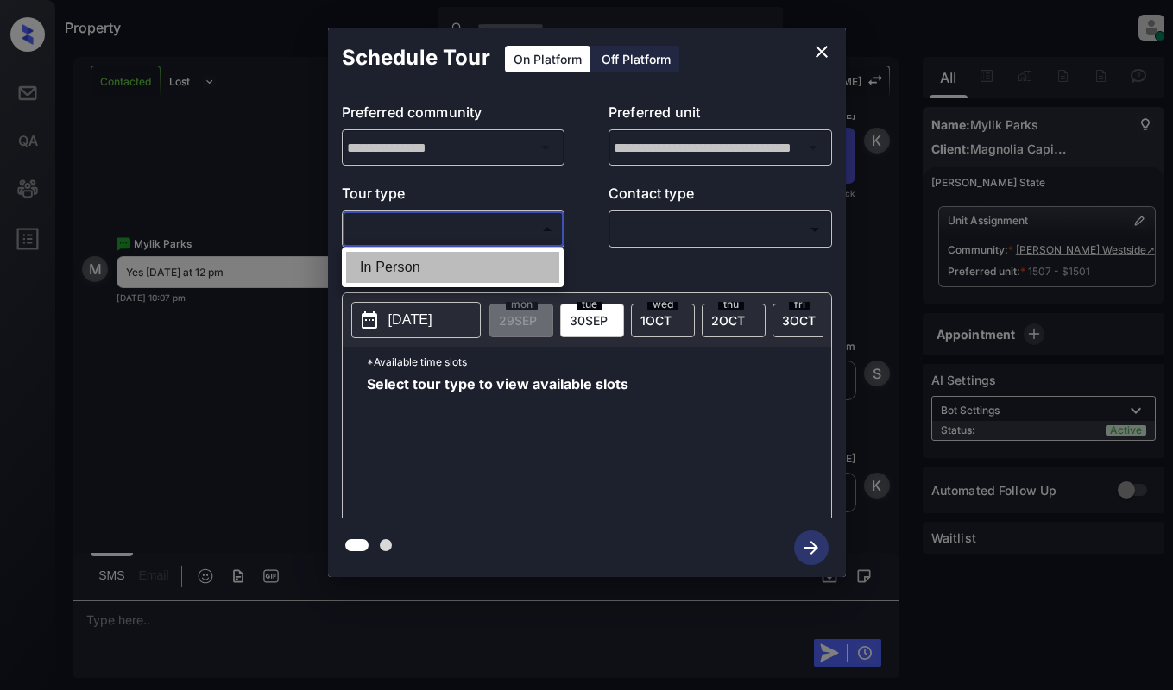
click at [471, 263] on li "In Person" at bounding box center [452, 267] width 213 height 31
type input "********"
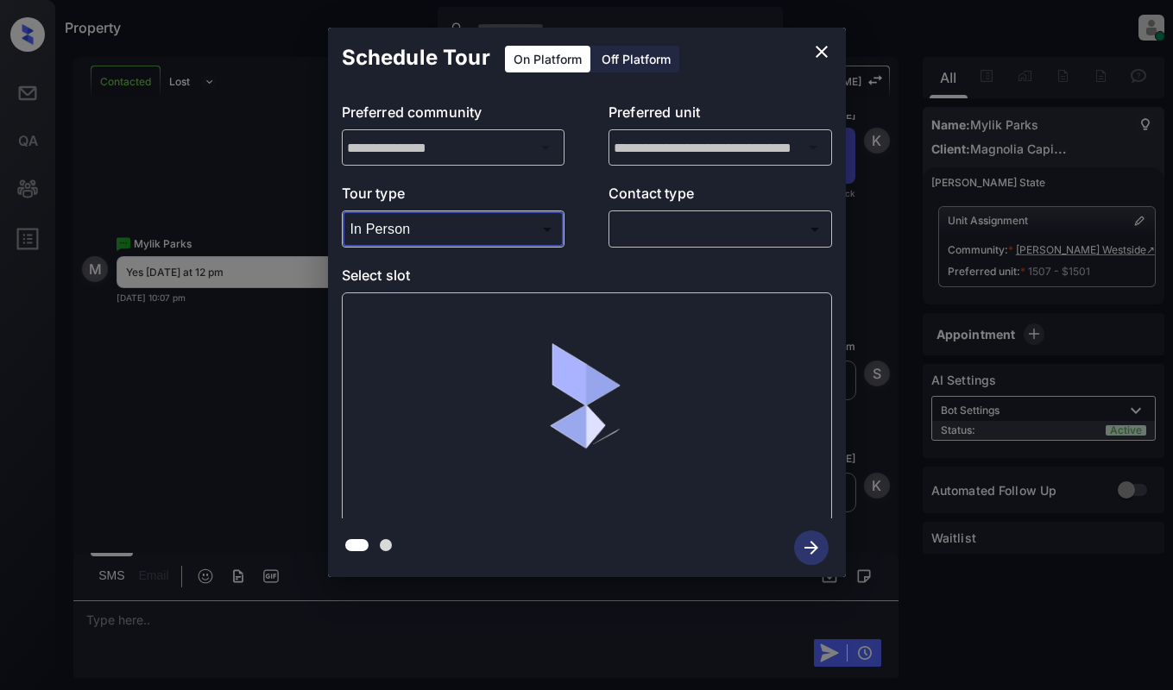
click at [671, 232] on body "Property [PERSON_NAME] Online Set yourself offline Set yourself on break Profil…" at bounding box center [586, 345] width 1173 height 690
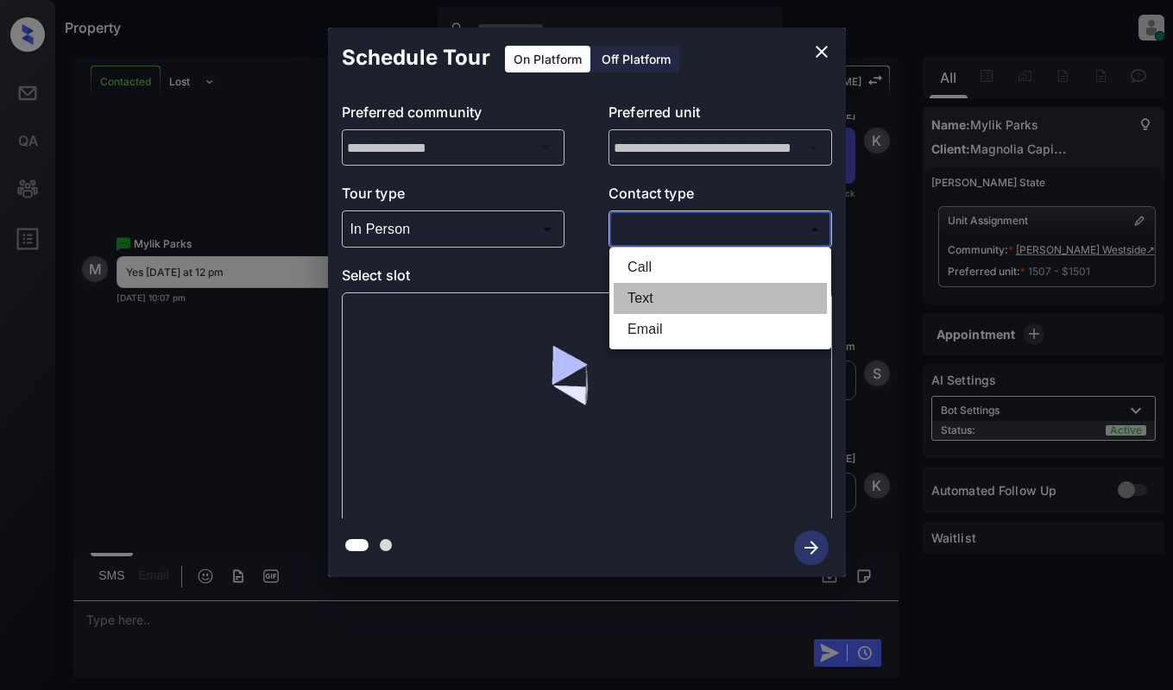
click at [659, 299] on li "Text" at bounding box center [719, 298] width 213 height 31
type input "****"
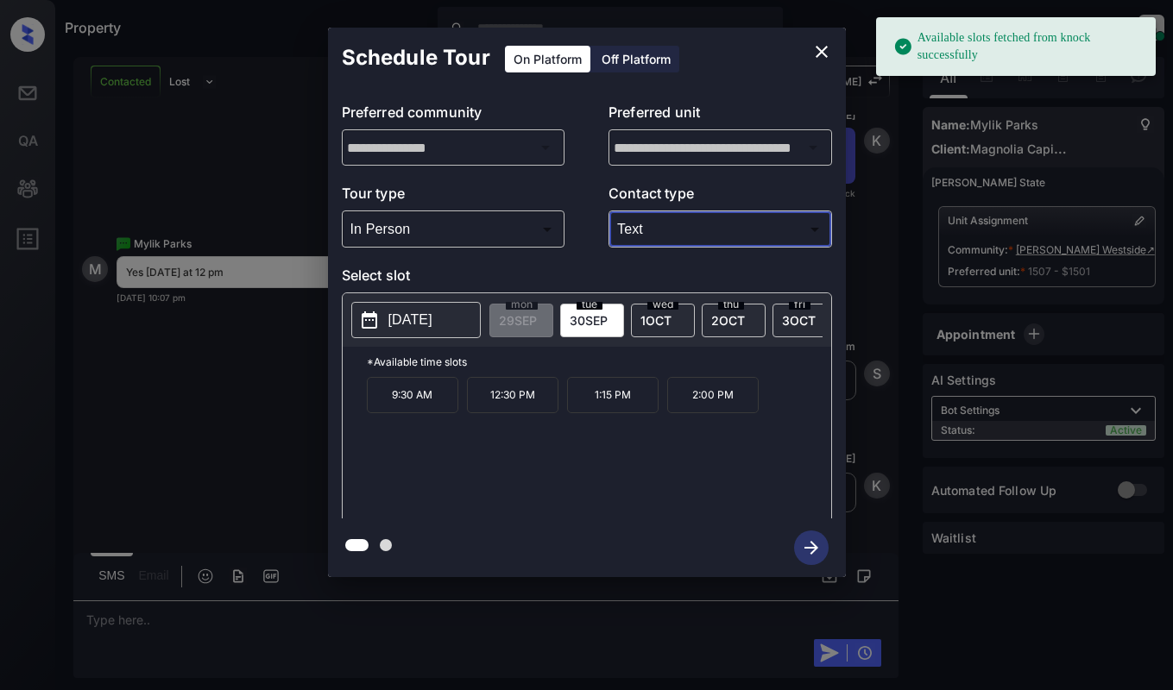
click at [415, 330] on p "[DATE]" at bounding box center [410, 320] width 44 height 21
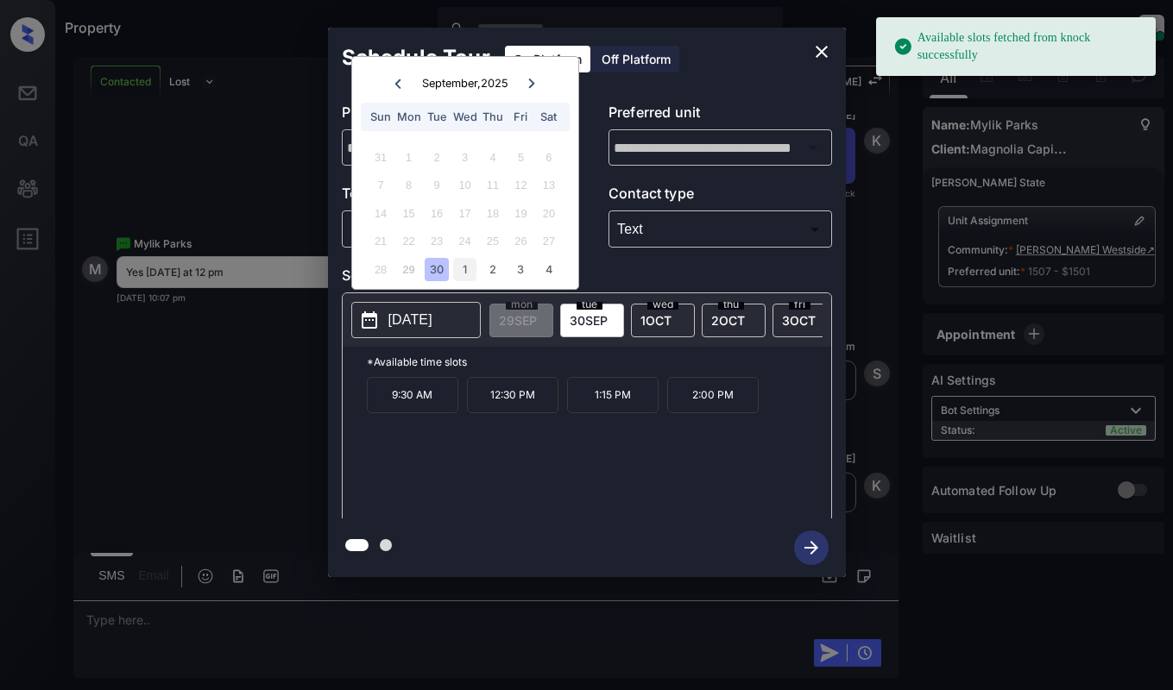
click at [470, 274] on div "1" at bounding box center [464, 269] width 23 height 23
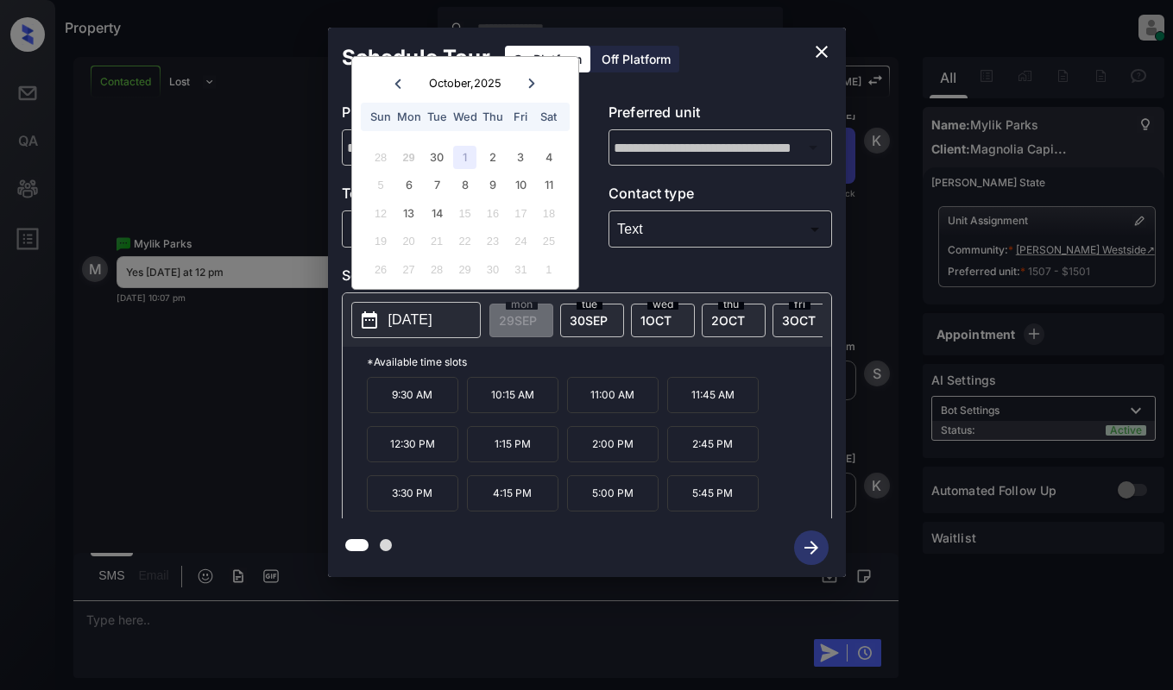
click at [821, 56] on icon "close" at bounding box center [821, 51] width 21 height 21
